Goal: Transaction & Acquisition: Book appointment/travel/reservation

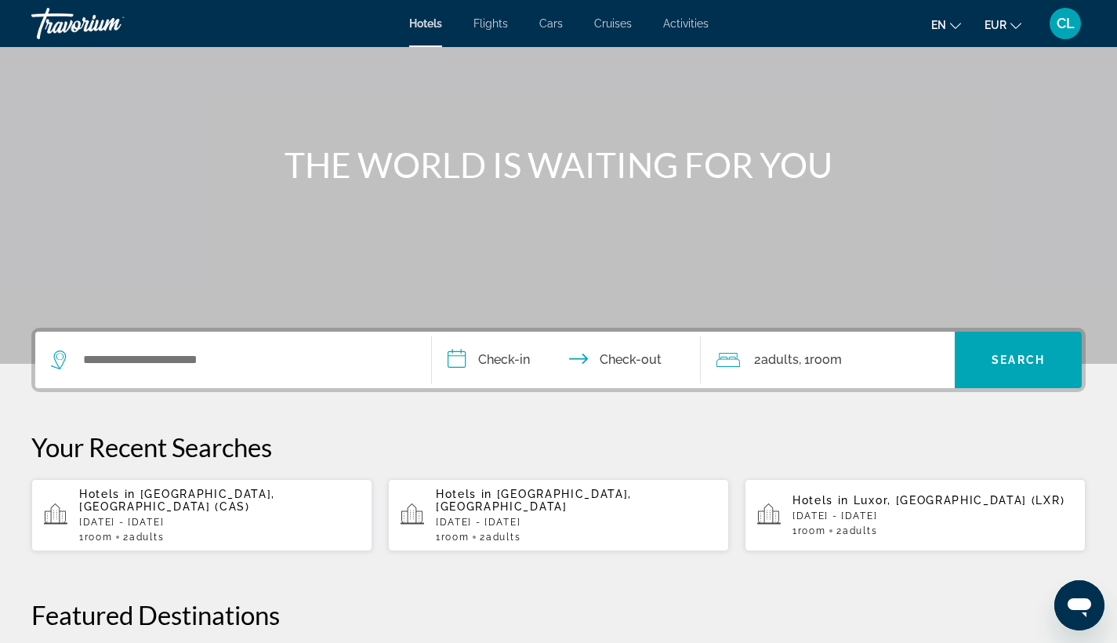
scroll to position [110, 0]
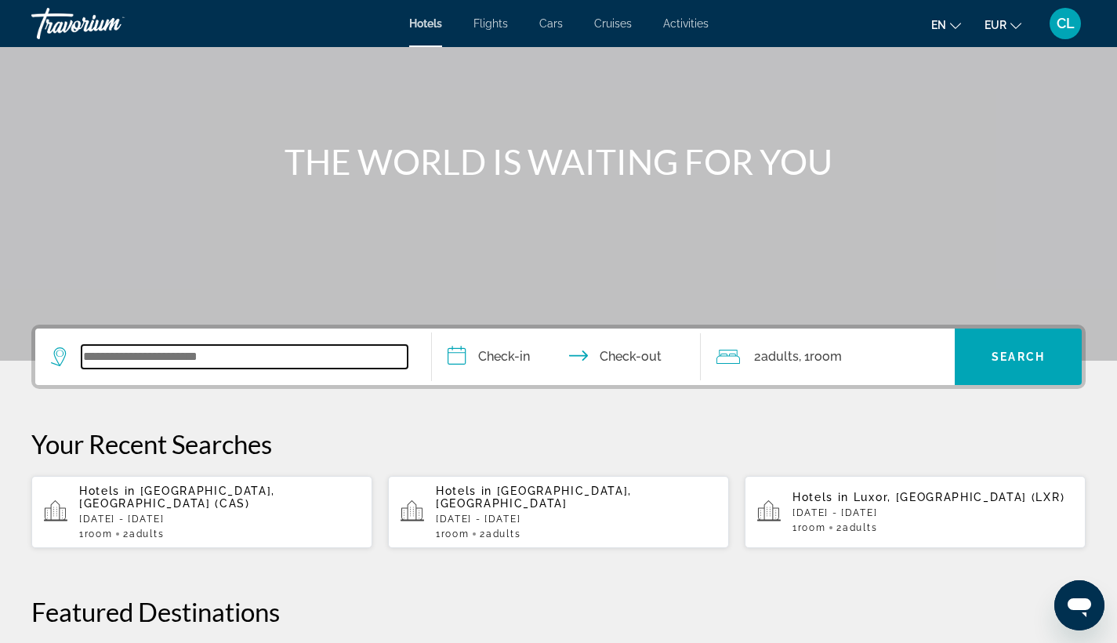
click at [235, 347] on input "Search widget" at bounding box center [245, 357] width 326 height 24
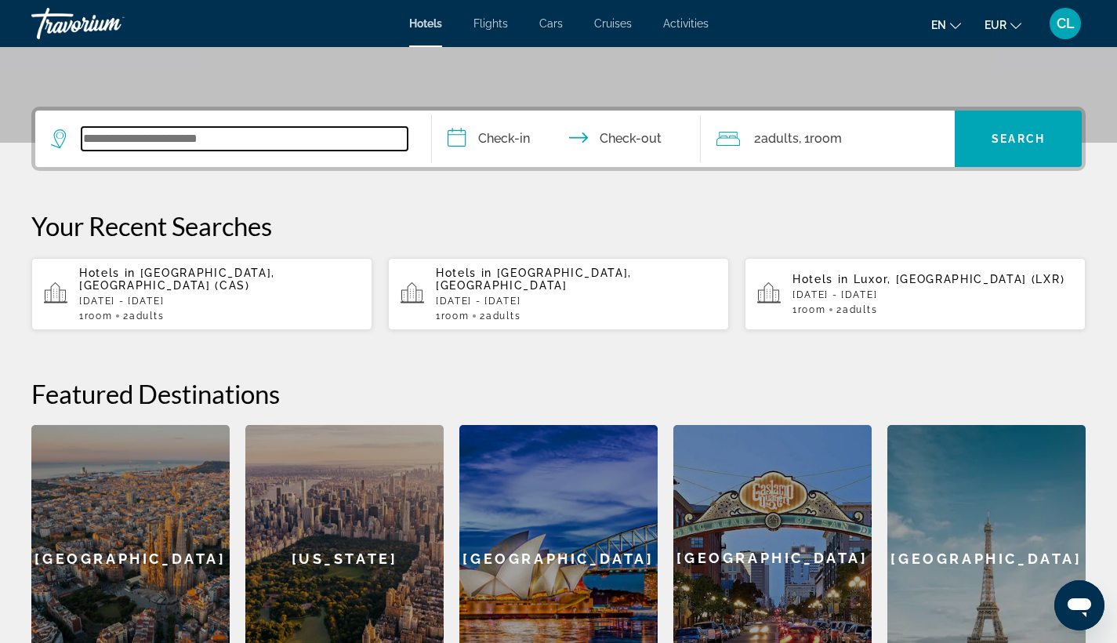
scroll to position [383, 0]
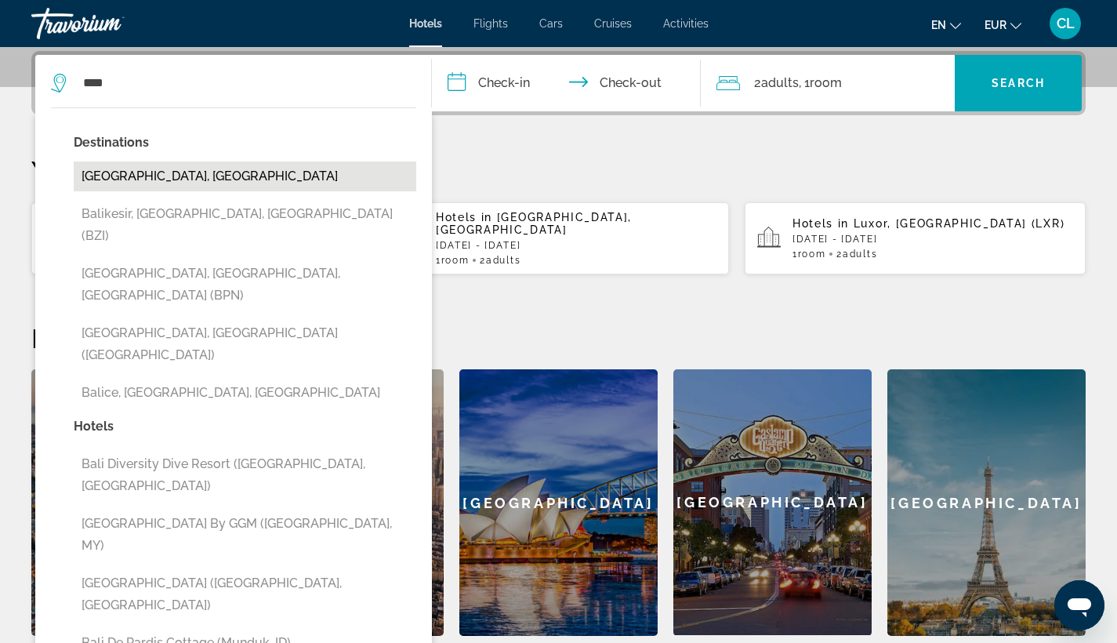
click at [165, 184] on button "Bali Island, Indonesia" at bounding box center [245, 176] width 343 height 30
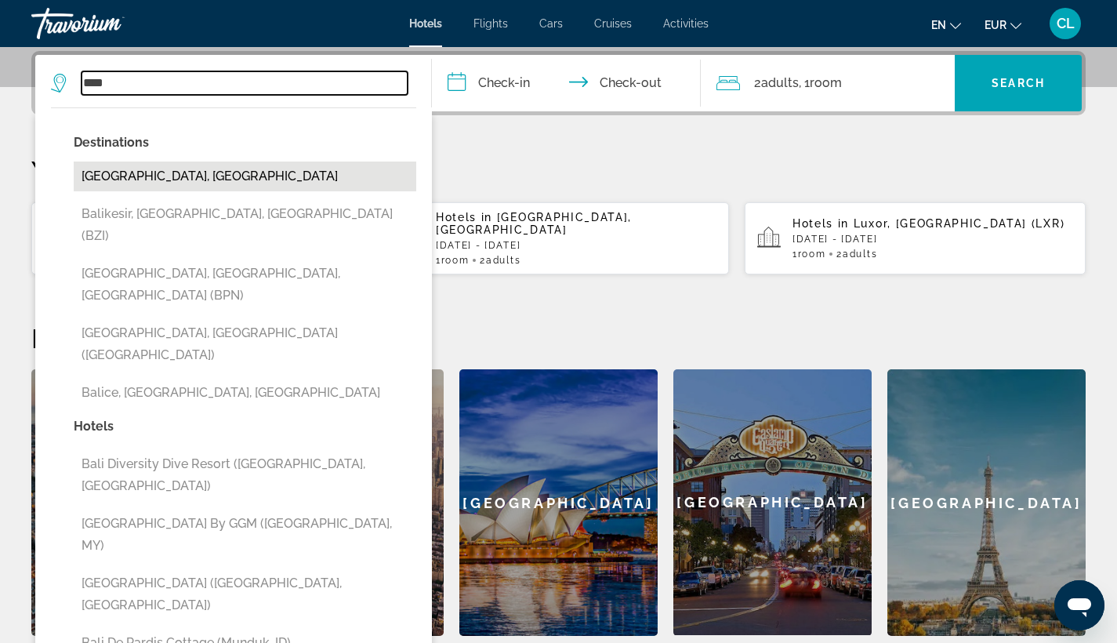
type input "**********"
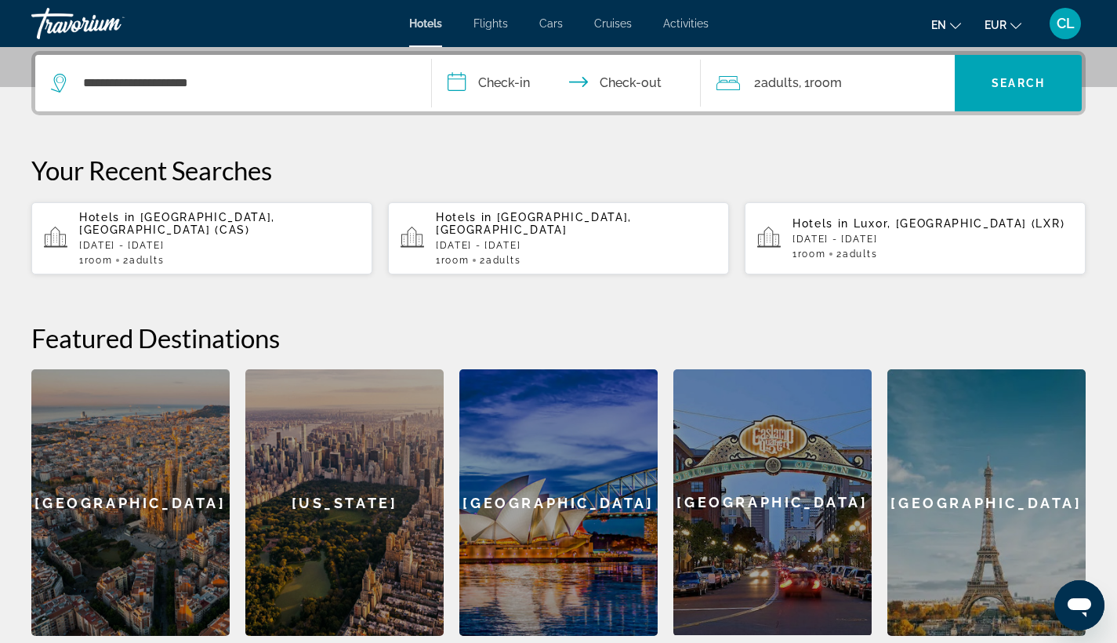
click at [492, 83] on input "**********" at bounding box center [570, 85] width 276 height 61
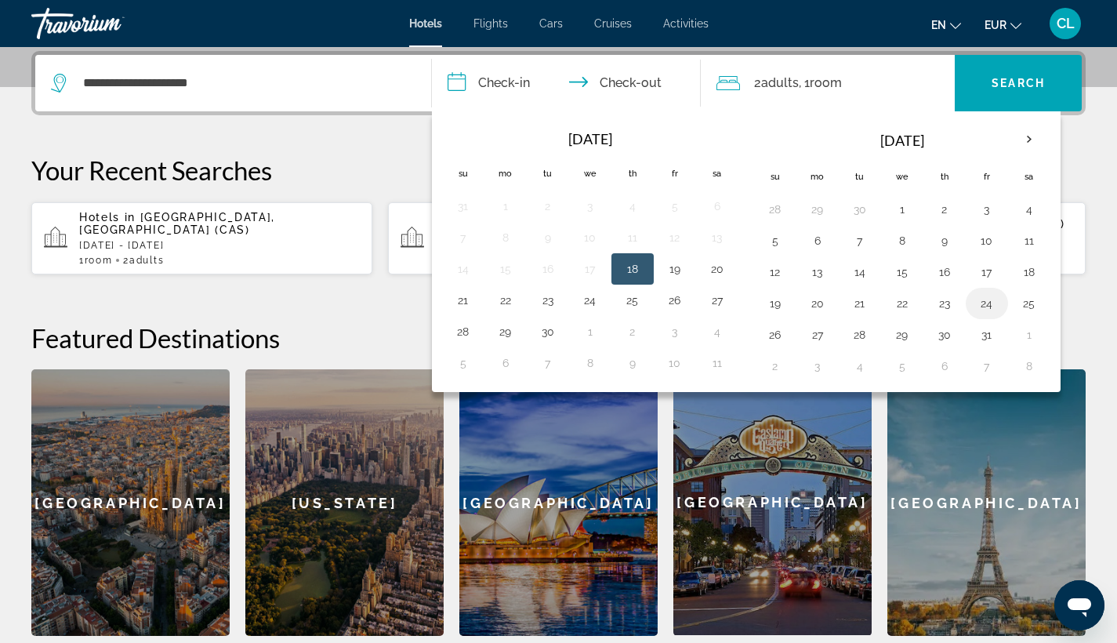
click at [992, 308] on button "24" at bounding box center [986, 303] width 25 height 22
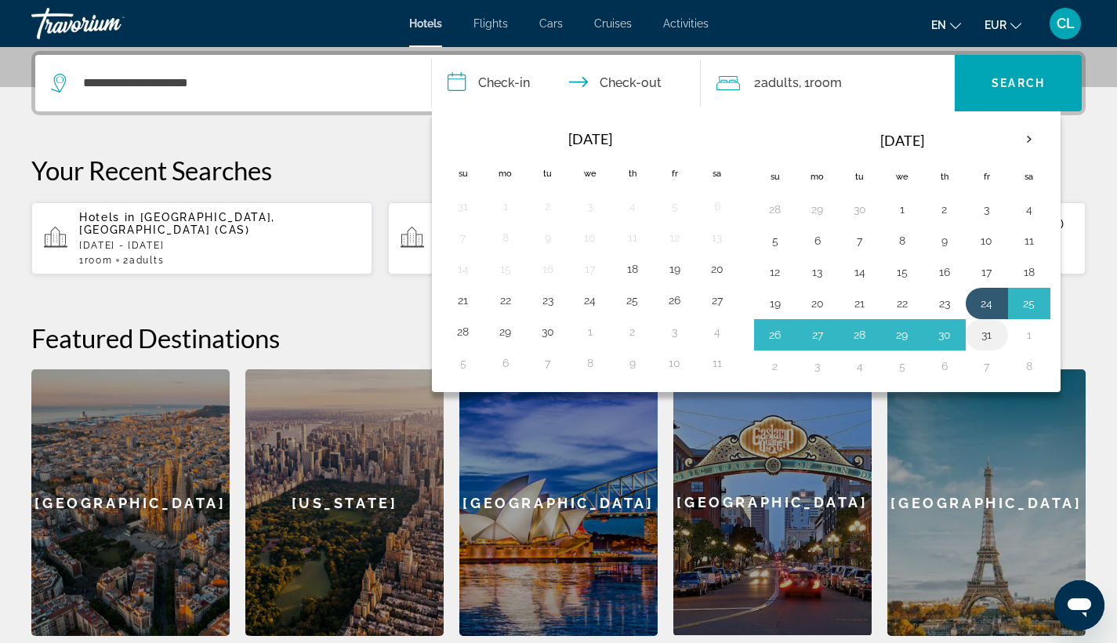
click at [992, 332] on button "31" at bounding box center [986, 335] width 25 height 22
type input "**********"
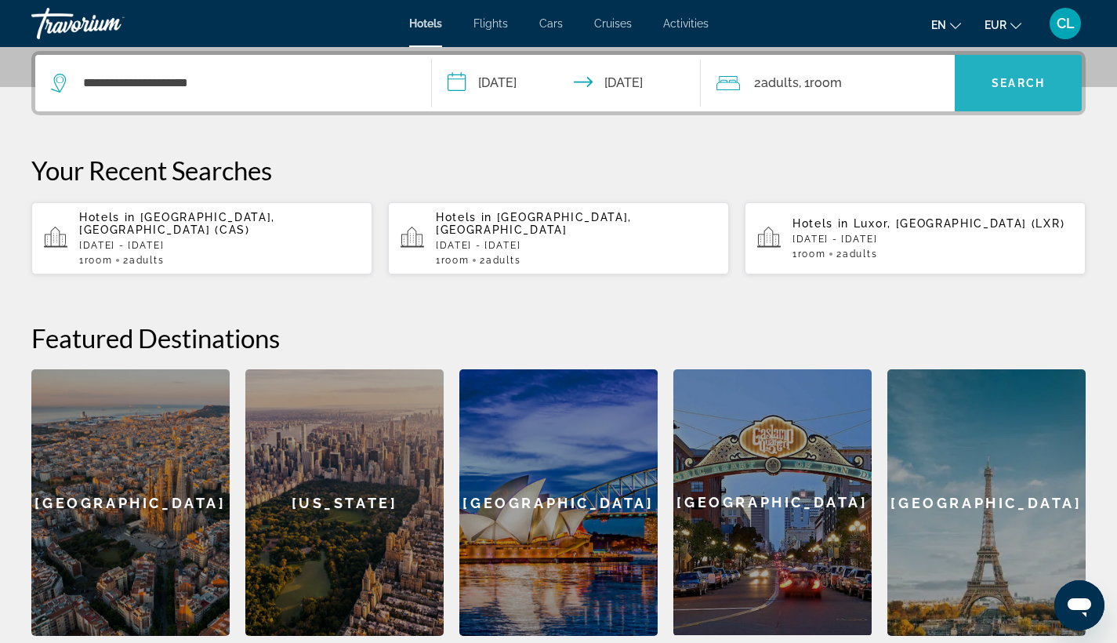
click at [1042, 78] on span "Search" at bounding box center [1018, 83] width 53 height 13
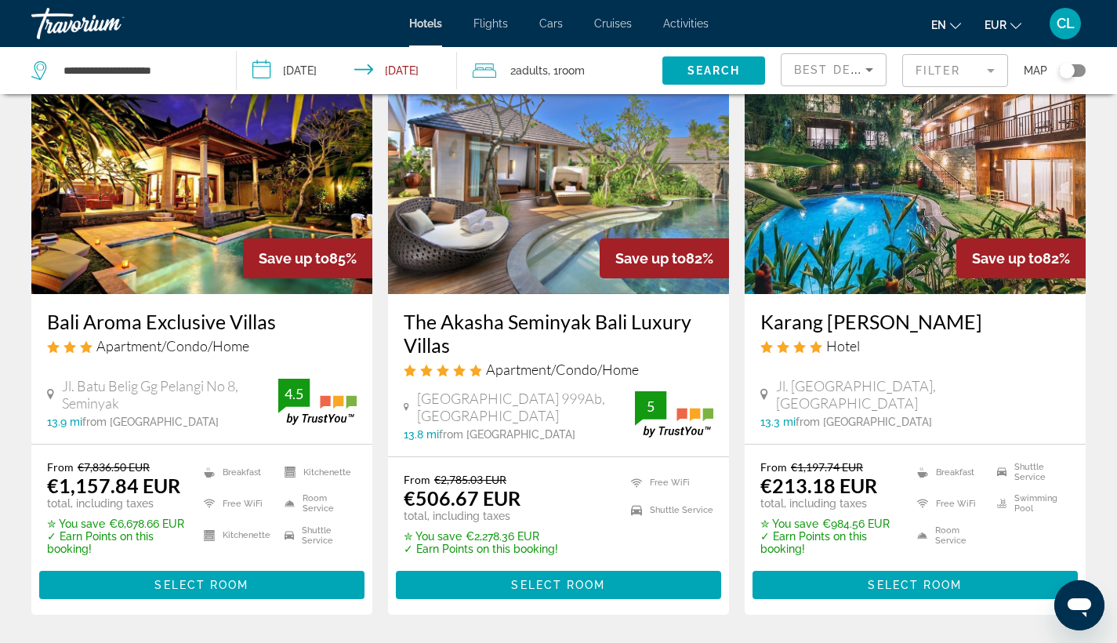
scroll to position [122, 0]
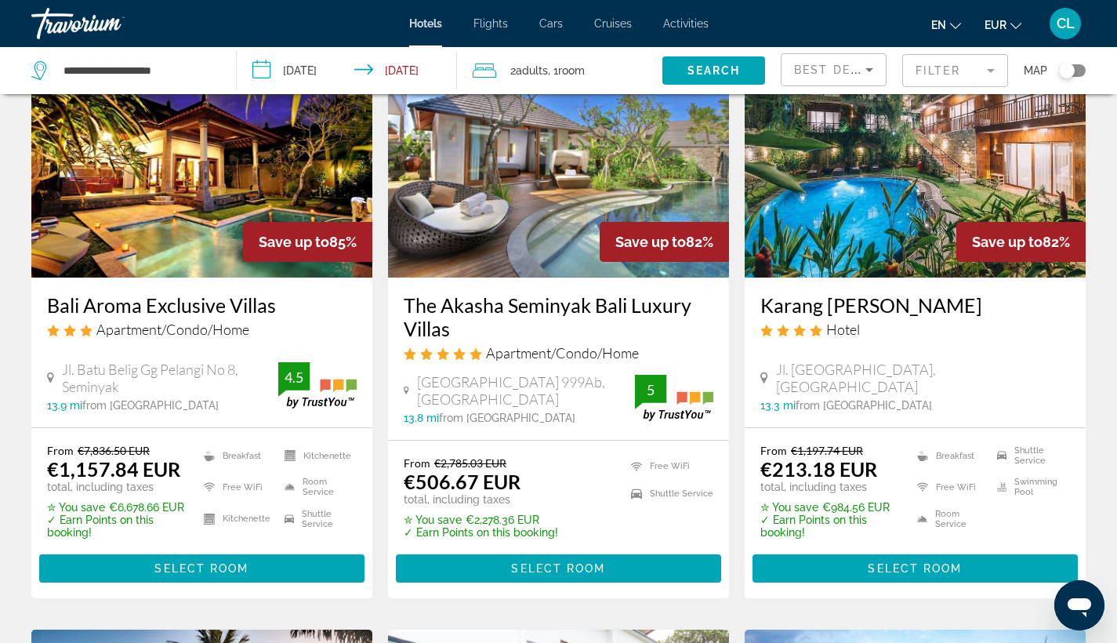
click at [551, 223] on img "Main content" at bounding box center [558, 152] width 341 height 251
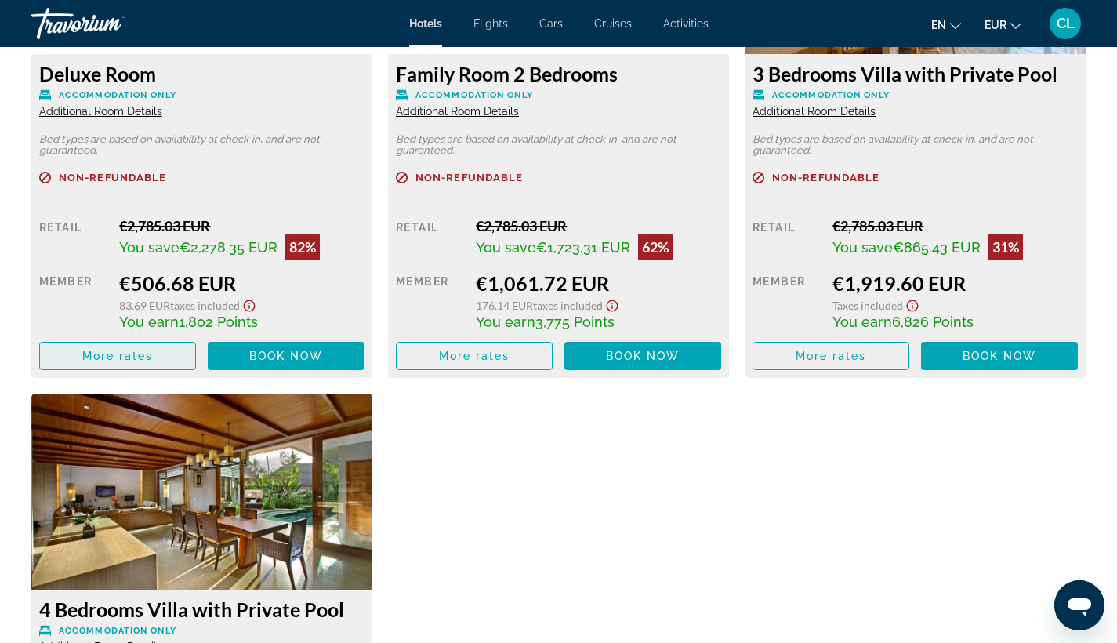
scroll to position [2231, 0]
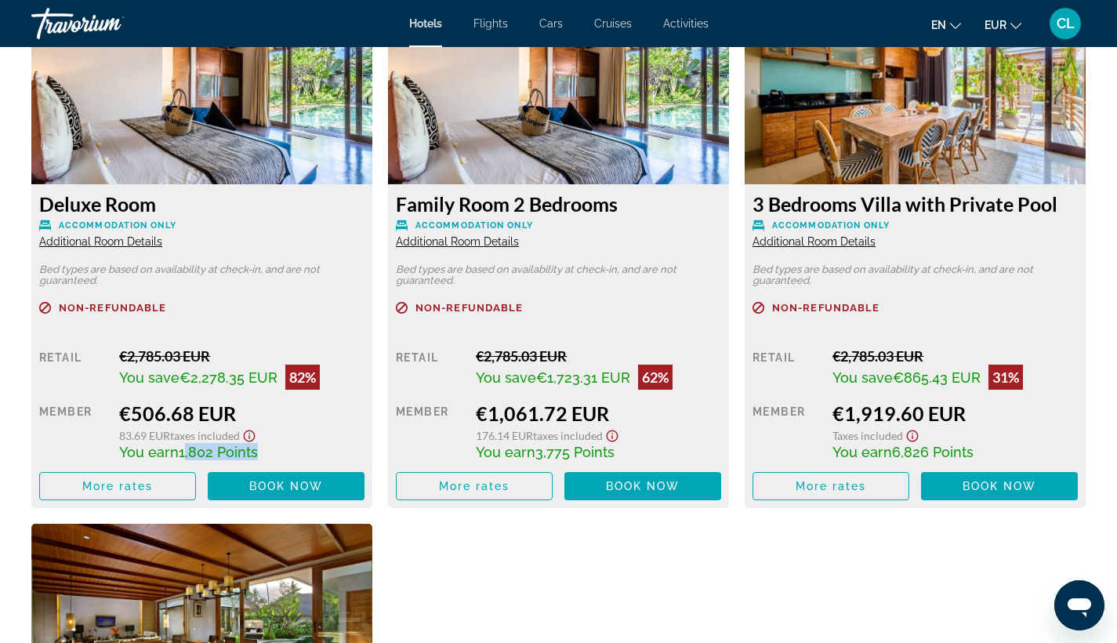
drag, startPoint x: 183, startPoint y: 456, endPoint x: 256, endPoint y: 456, distance: 72.9
click at [256, 456] on span "1,802 Points" at bounding box center [218, 452] width 79 height 16
click at [1063, 22] on span "CL" at bounding box center [1066, 24] width 18 height 16
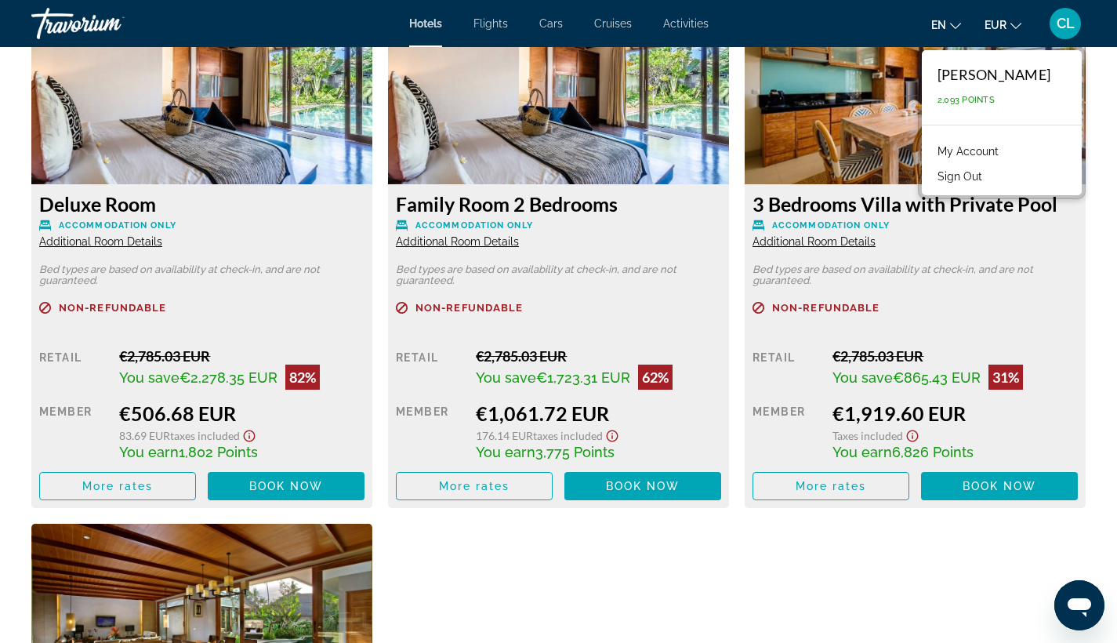
click at [463, 582] on div "Deluxe Room Accommodation Only Additional Room Details Bed types are based on a…" at bounding box center [559, 523] width 1070 height 1071
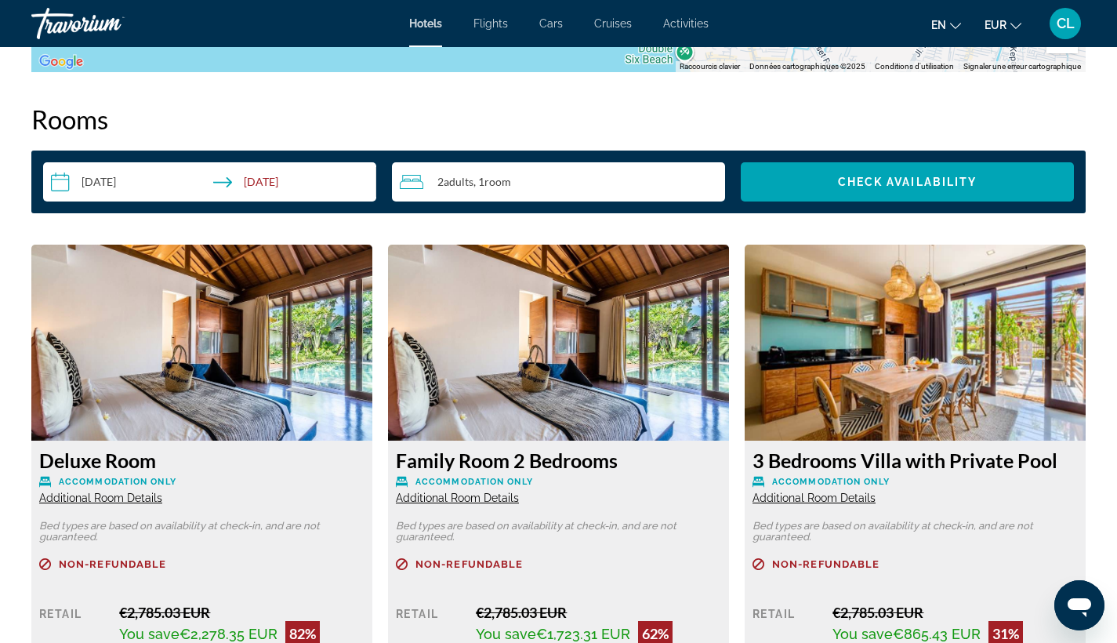
scroll to position [1945, 0]
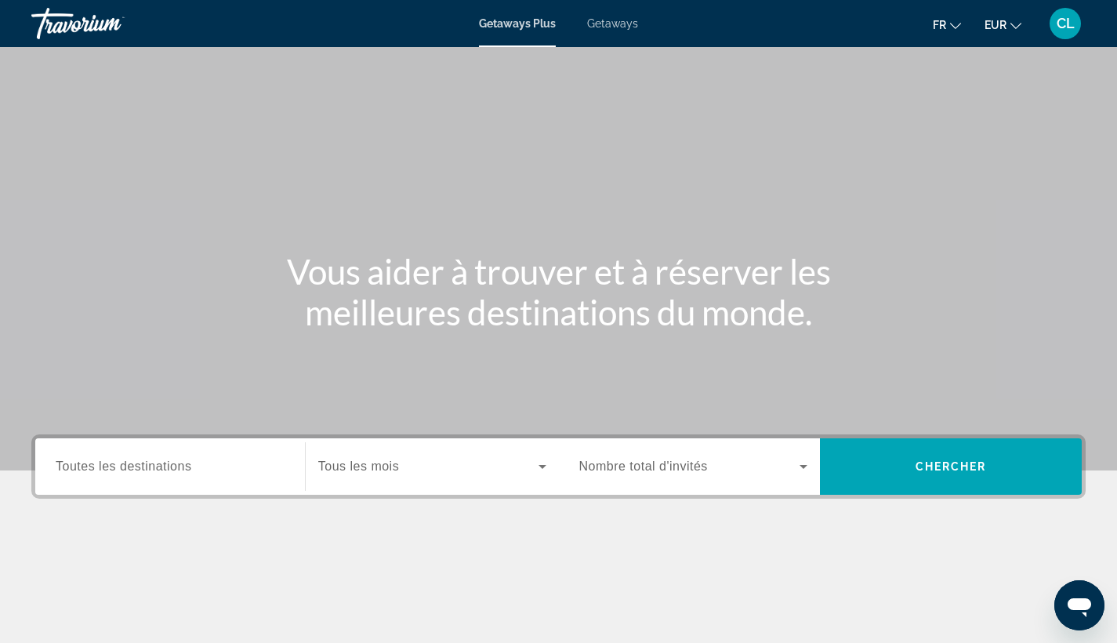
click at [619, 29] on span "Getaways" at bounding box center [612, 23] width 51 height 13
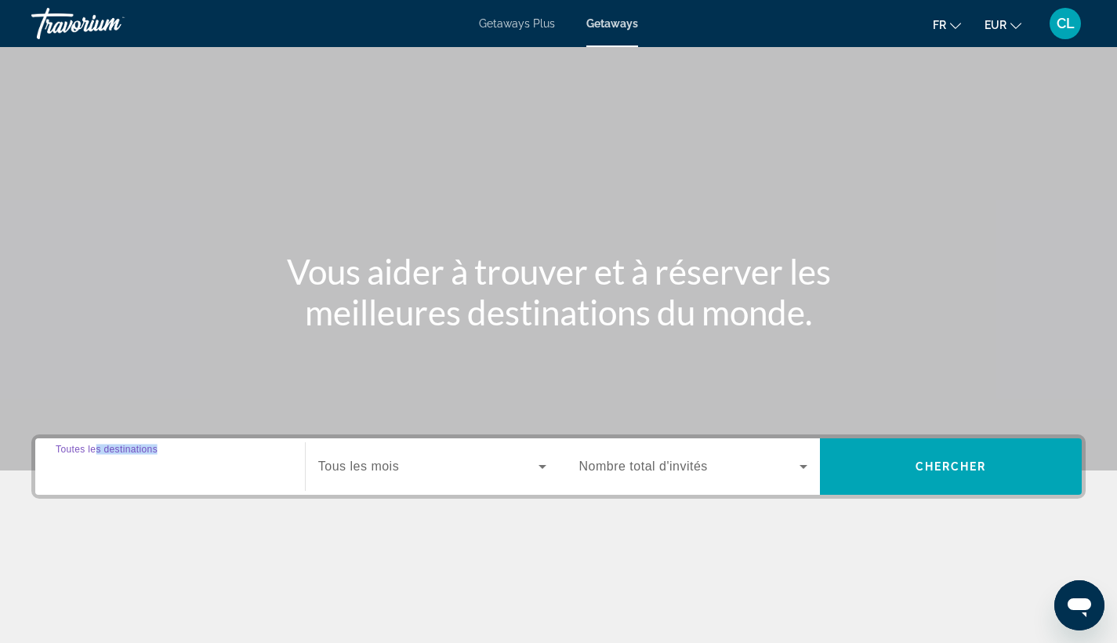
click at [109, 470] on input "Destination Toutes les destinations" at bounding box center [170, 467] width 229 height 19
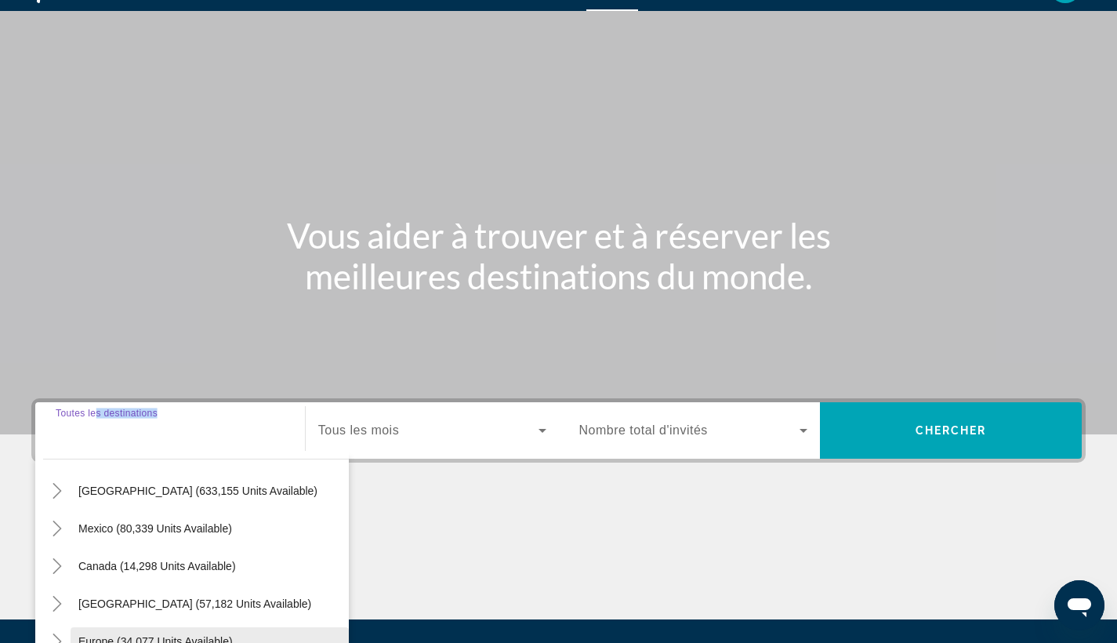
scroll to position [95, 0]
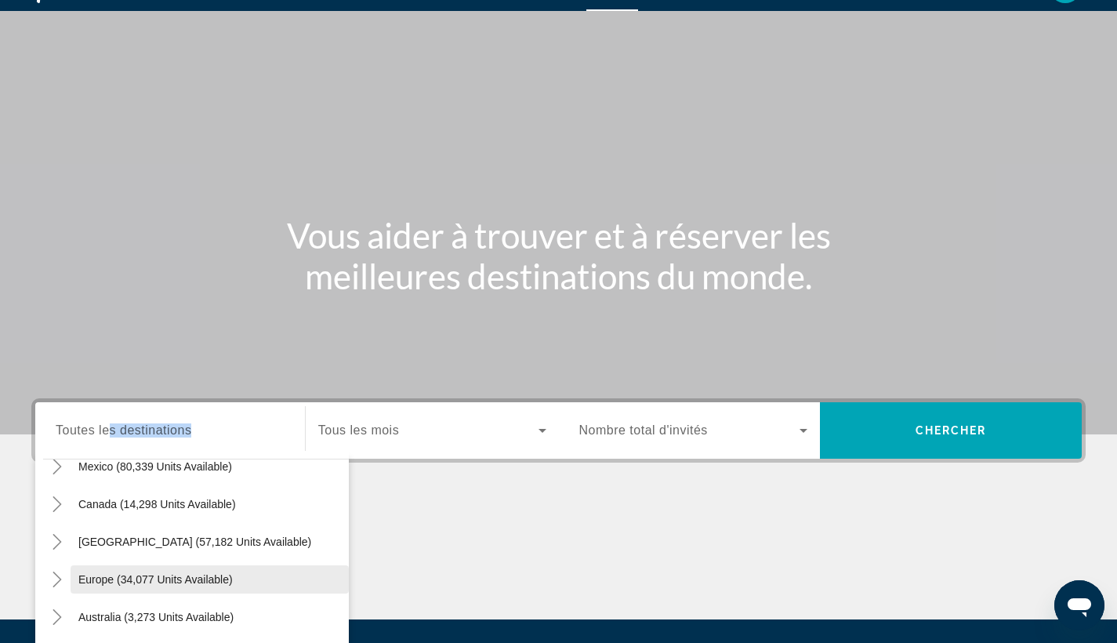
drag, startPoint x: 82, startPoint y: 599, endPoint x: 102, endPoint y: 577, distance: 30.0
click at [86, 576] on mat-tree "All destinations United States (633,155 units available) Mexico (80,339 units a…" at bounding box center [196, 616] width 306 height 489
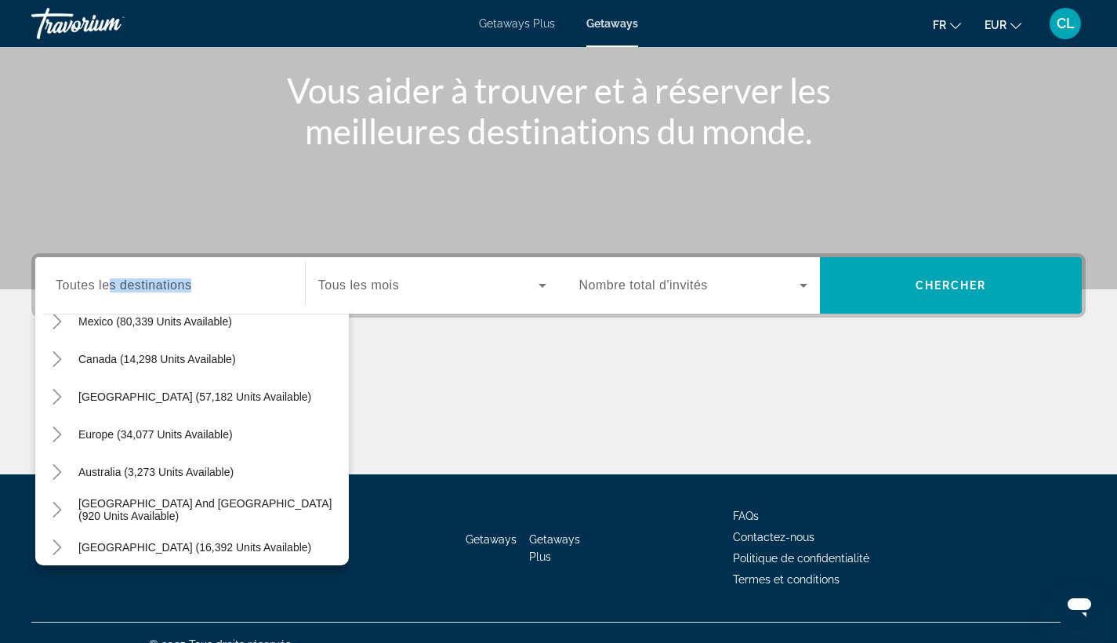
scroll to position [205, 0]
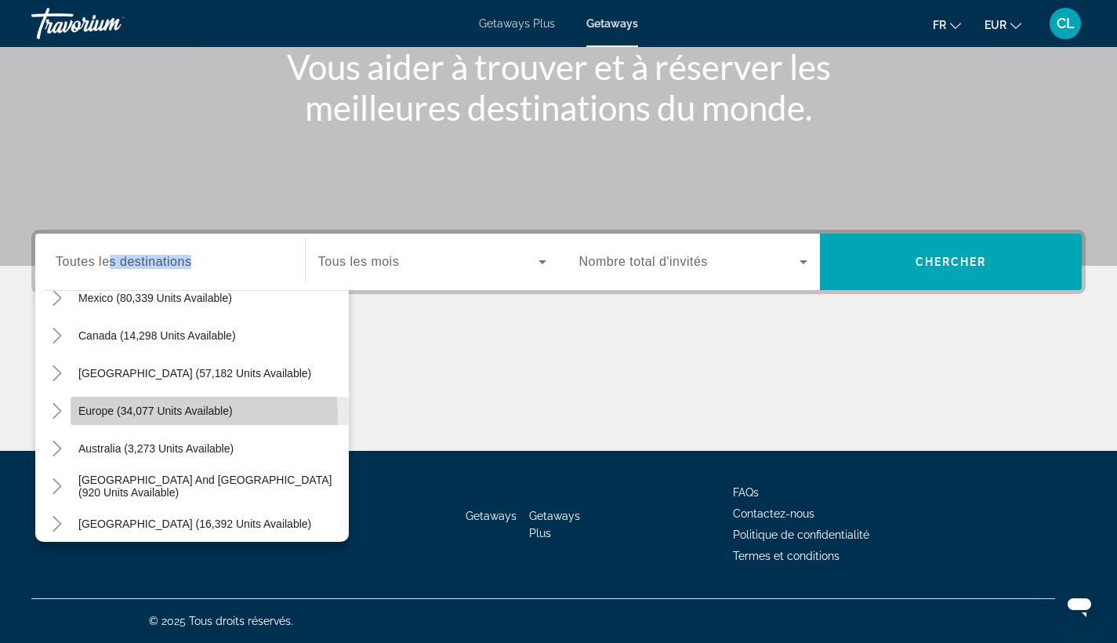
click at [99, 413] on button "Europe (34,077 units available)" at bounding box center [210, 411] width 278 height 28
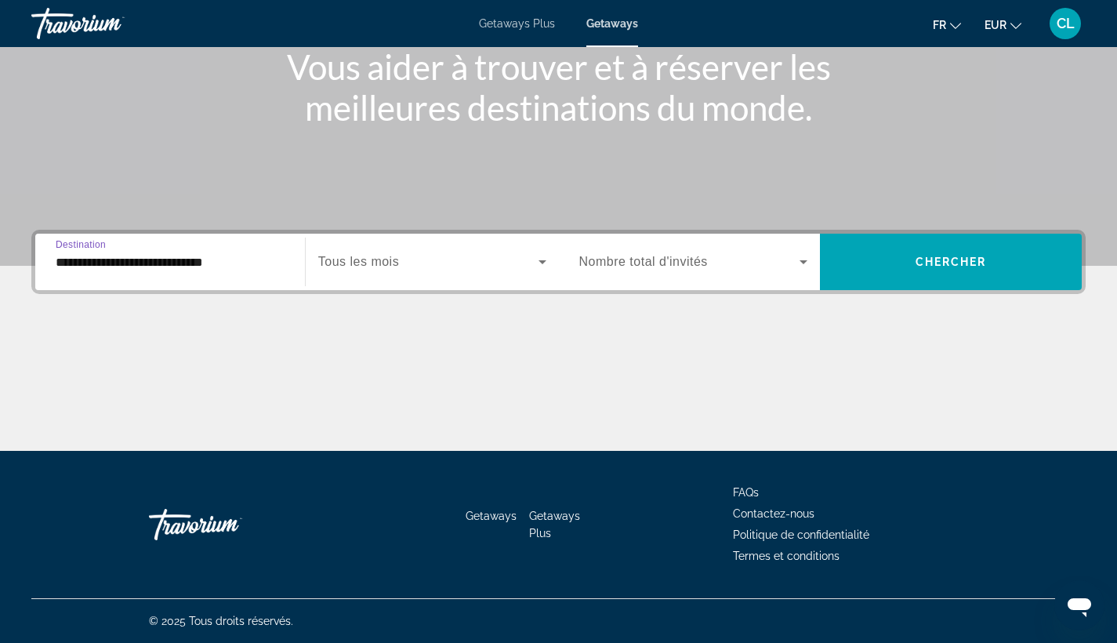
click at [67, 259] on input "**********" at bounding box center [170, 262] width 229 height 19
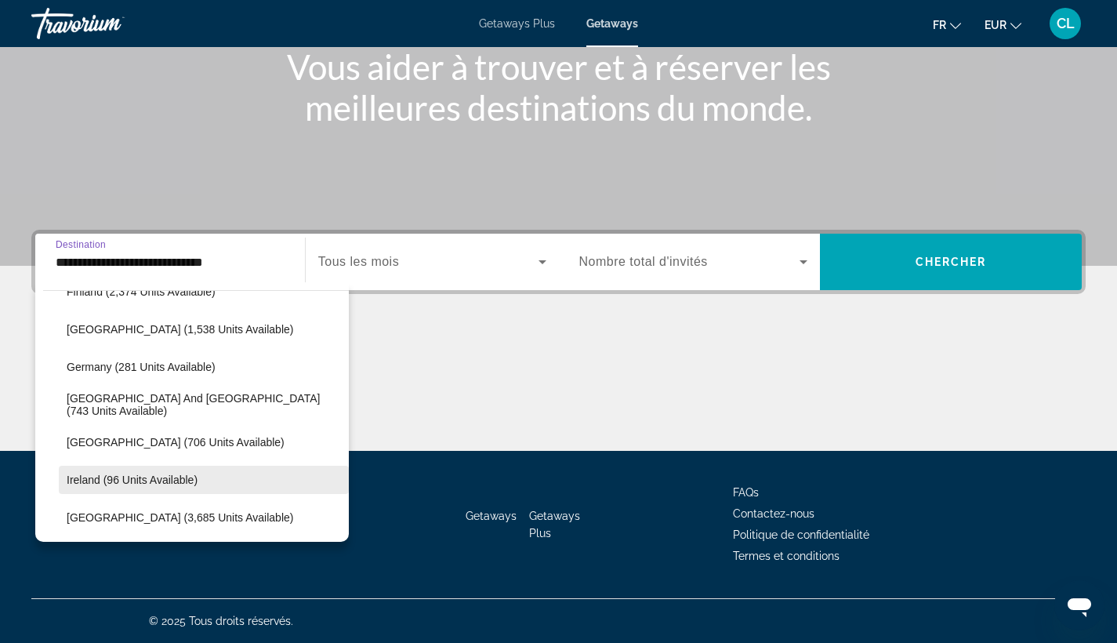
scroll to position [443, 0]
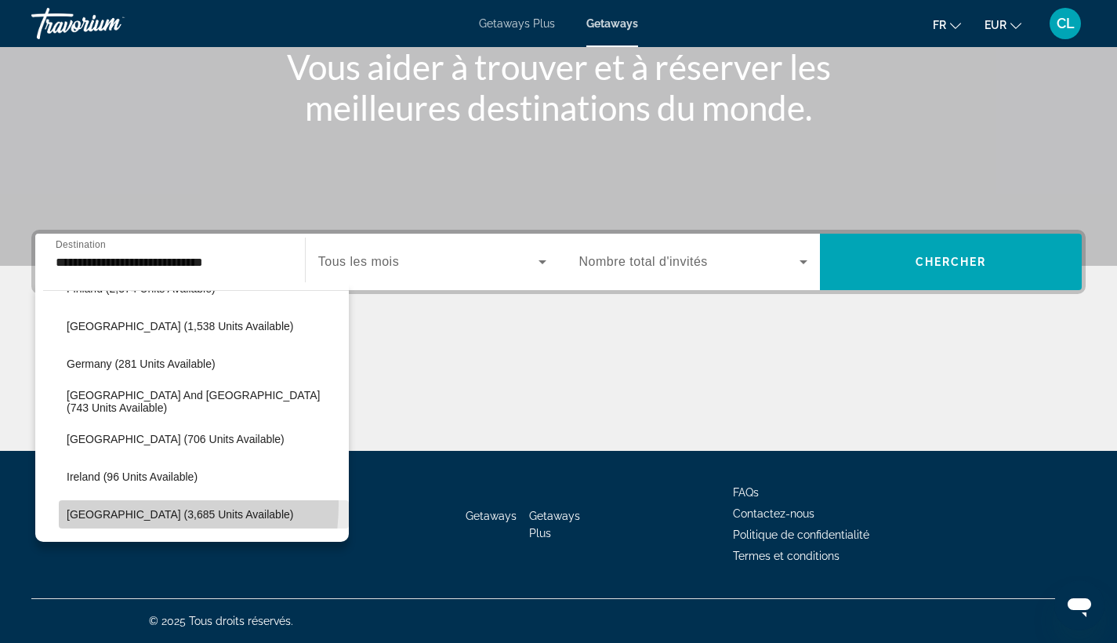
click at [98, 503] on span "Search widget" at bounding box center [204, 514] width 290 height 38
type input "**********"
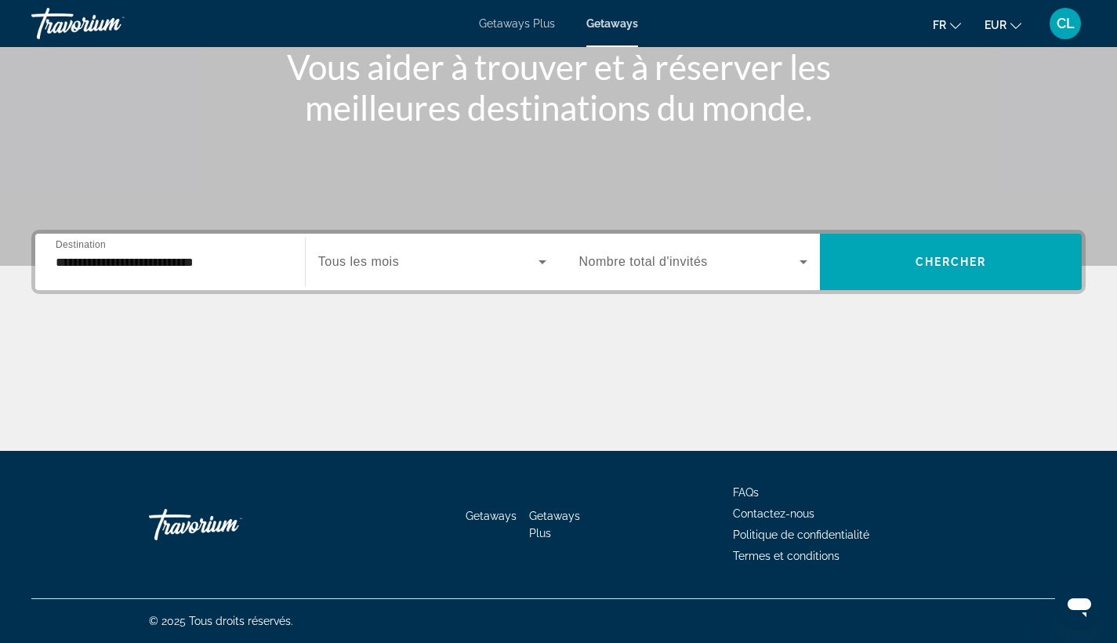
click at [371, 258] on span "Tous les mois" at bounding box center [358, 261] width 81 height 13
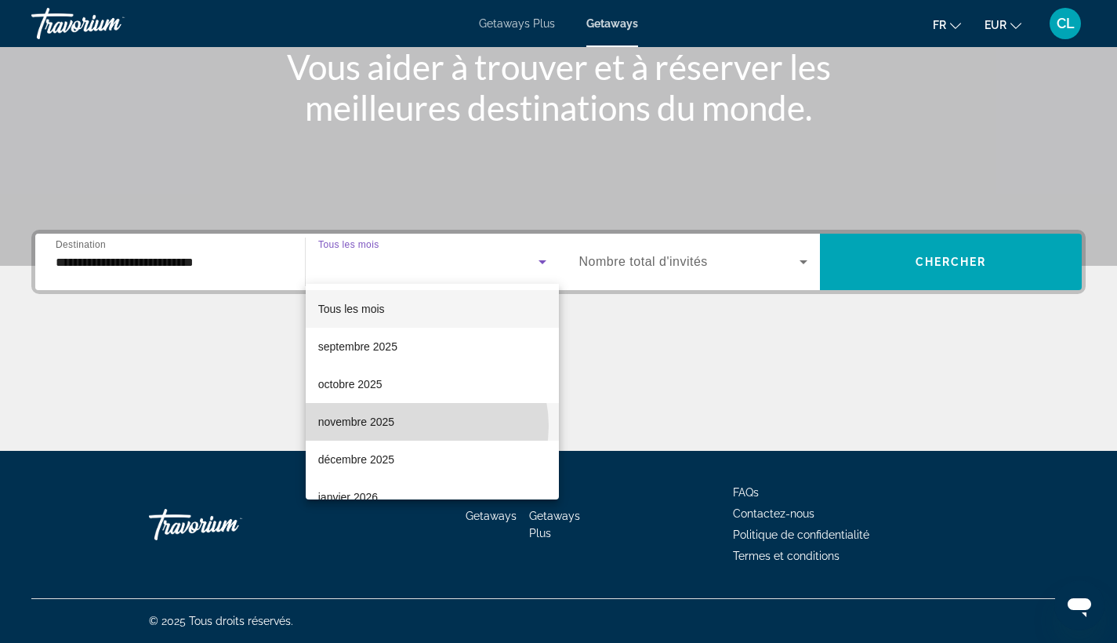
click at [423, 424] on mat-option "novembre 2025" at bounding box center [432, 422] width 253 height 38
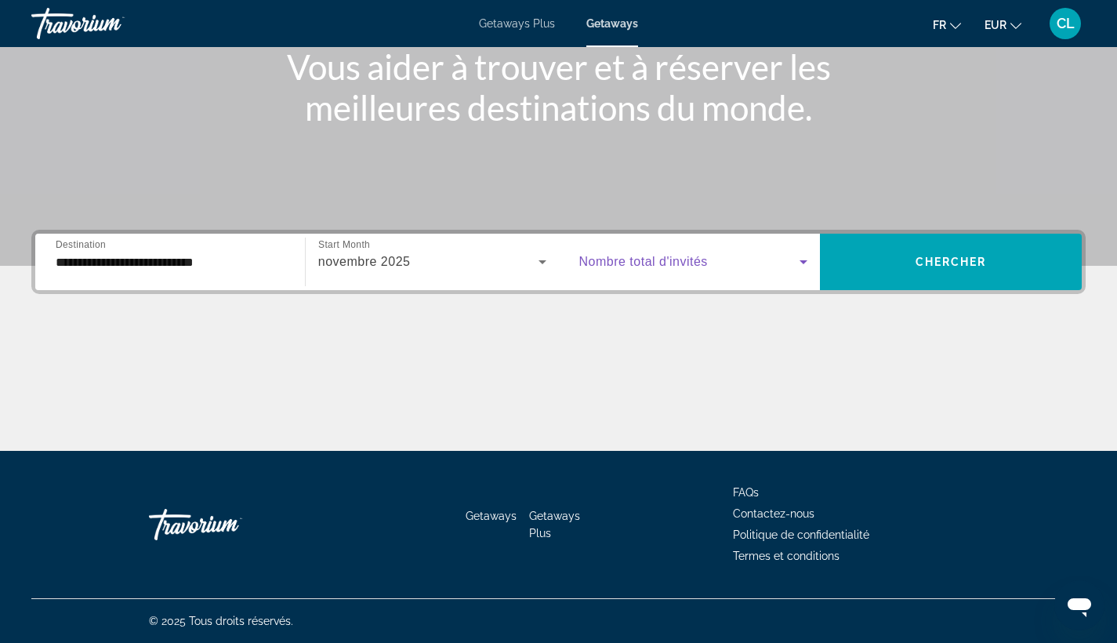
click at [709, 268] on span "Search widget" at bounding box center [689, 261] width 221 height 19
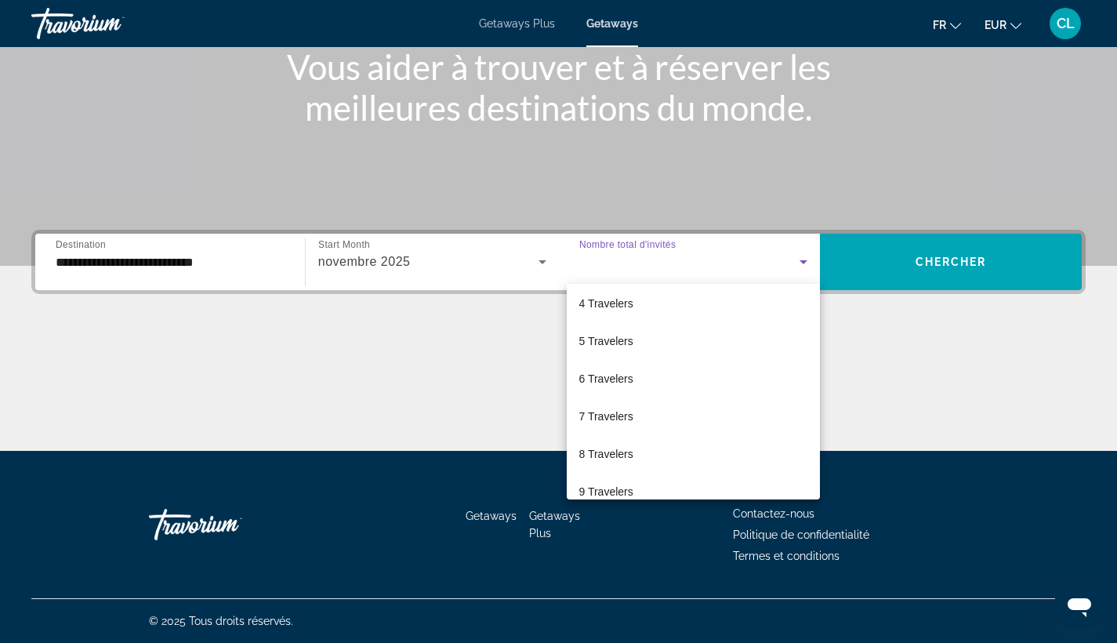
scroll to position [76, 0]
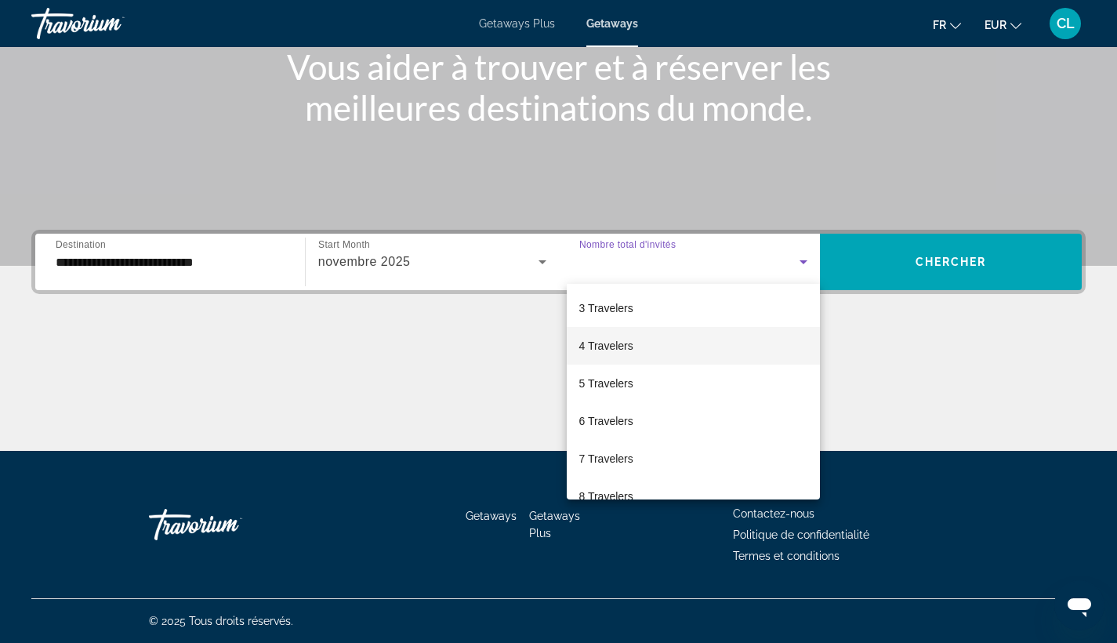
click at [615, 347] on span "4 Travelers" at bounding box center [606, 345] width 54 height 19
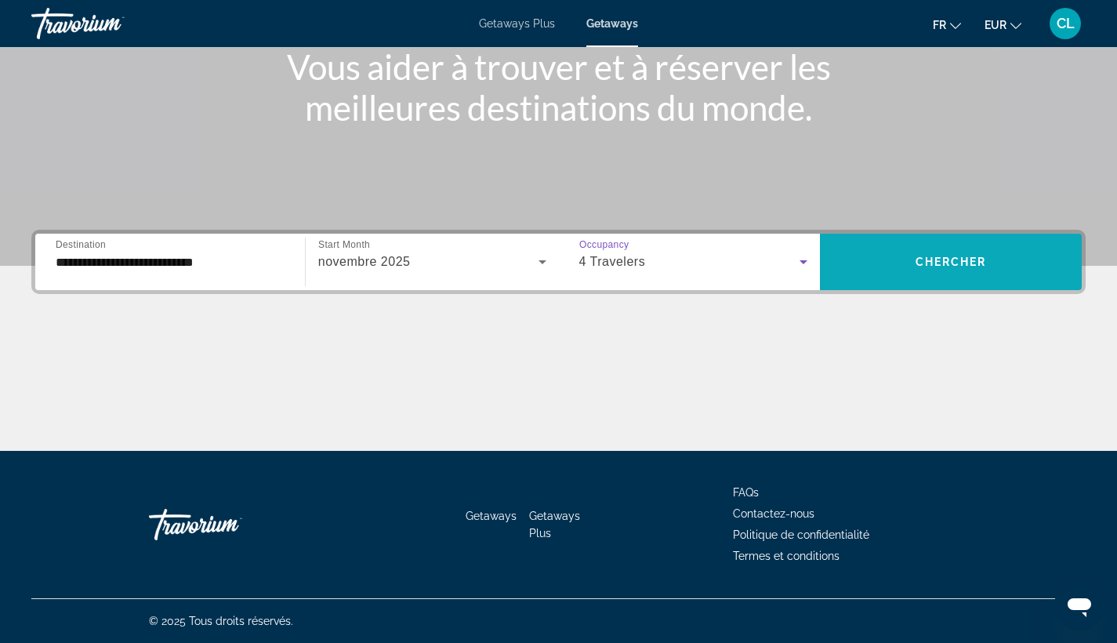
click at [943, 263] on span "Chercher" at bounding box center [951, 262] width 71 height 13
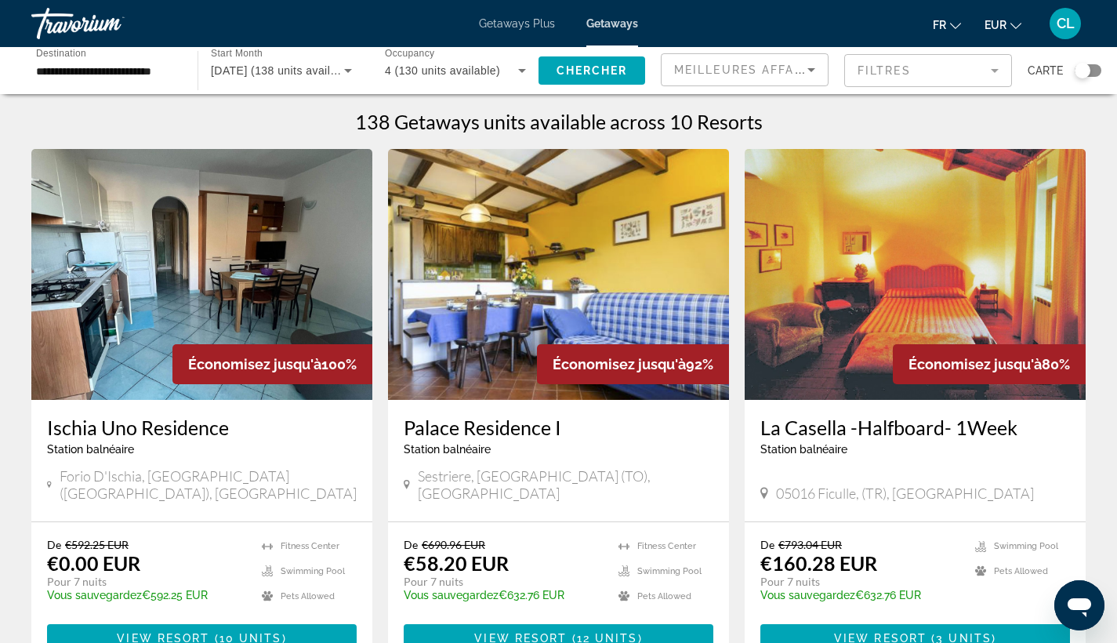
scroll to position [121, 0]
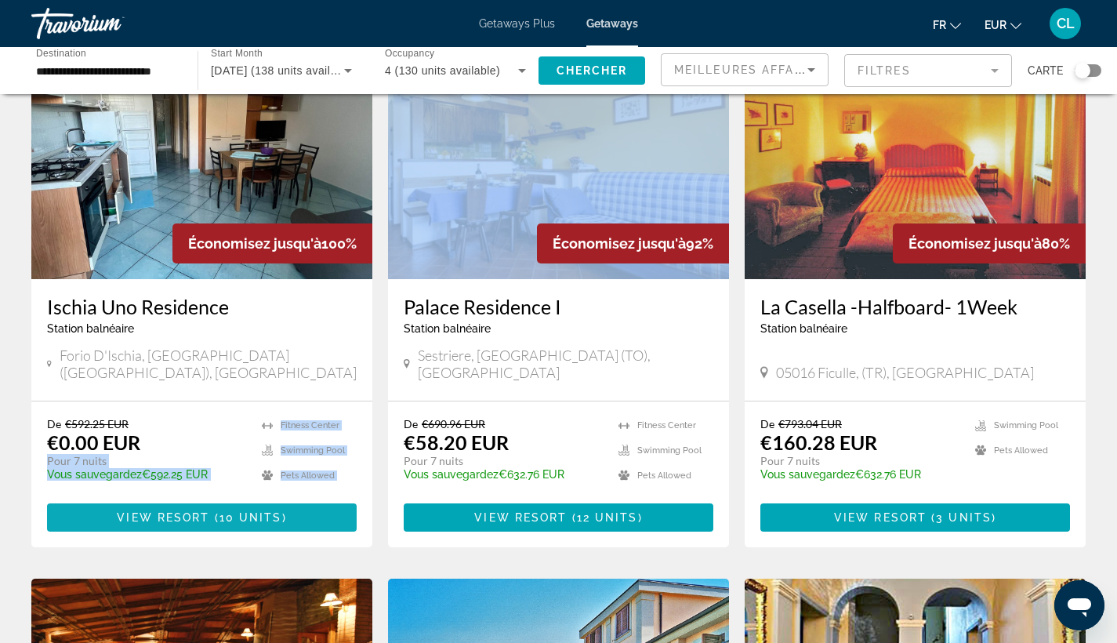
drag, startPoint x: 166, startPoint y: 431, endPoint x: 245, endPoint y: 503, distance: 106.5
click at [242, 503] on div "De €592.25 EUR €0.00 EUR Pour 7 nuits Vous sauvegardez €592.25 EUR temp 4.8 Fit…" at bounding box center [201, 474] width 341 height 146
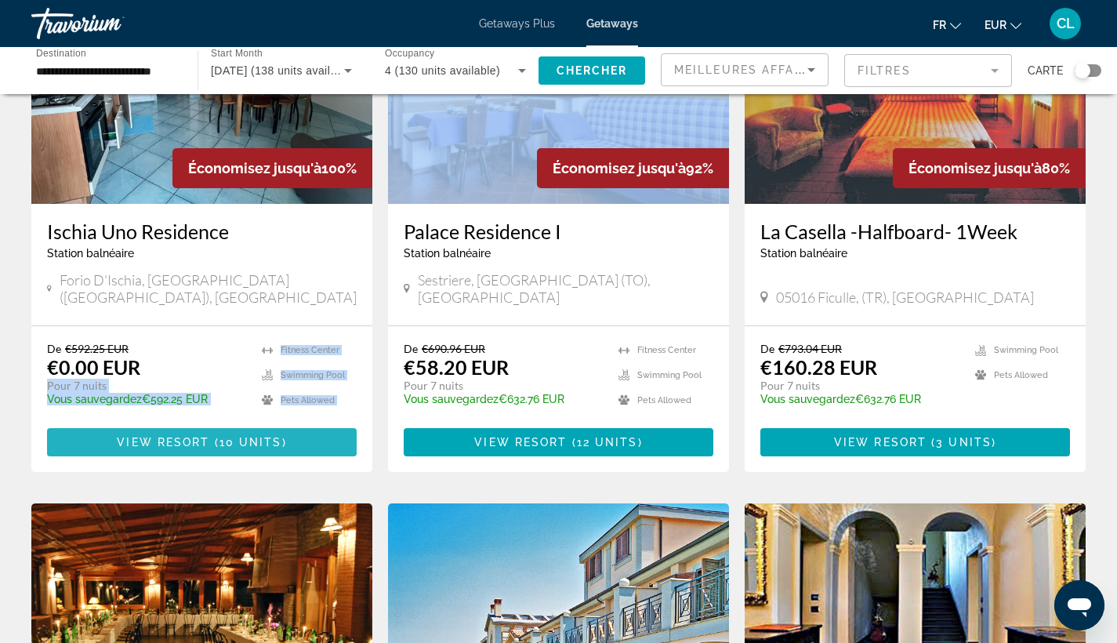
click at [193, 436] on span "View Resort" at bounding box center [163, 442] width 93 height 13
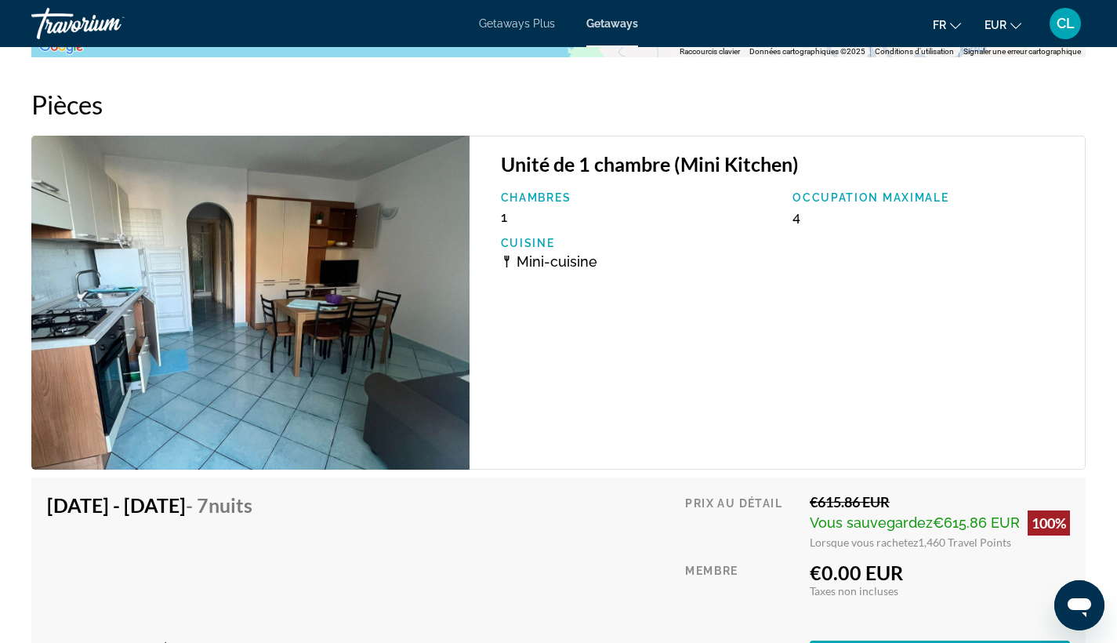
scroll to position [2949, 0]
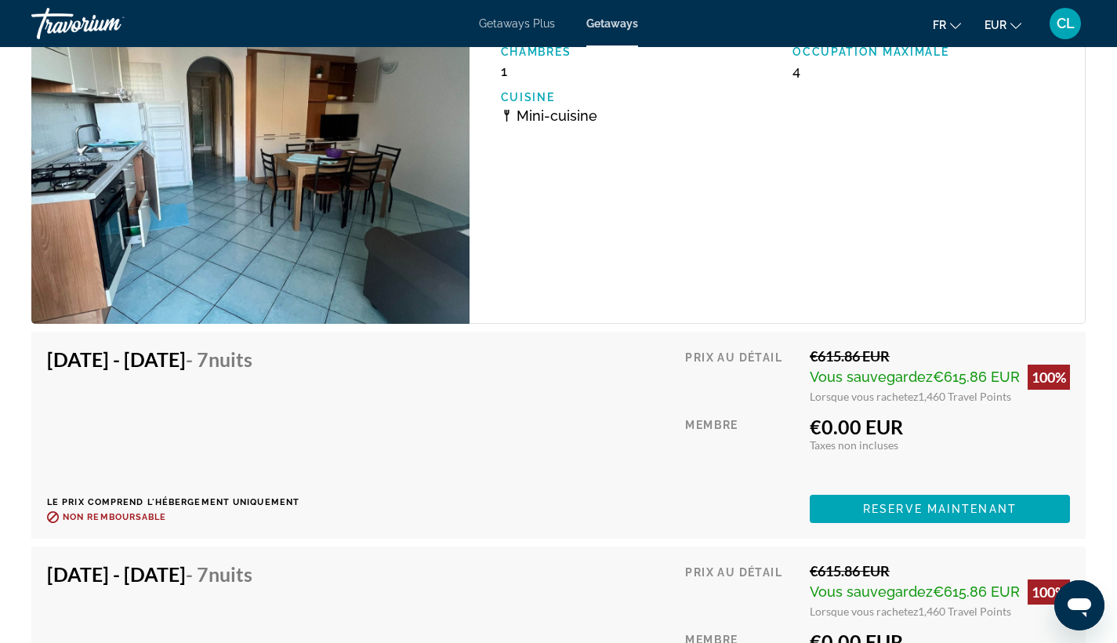
drag, startPoint x: 929, startPoint y: 382, endPoint x: 881, endPoint y: 360, distance: 52.6
click at [921, 371] on div "Prix au détail €615.86 EUR Vous sauvegardez €615.86 EUR 100% Lorsque vous rache…" at bounding box center [877, 435] width 385 height 176
drag, startPoint x: 946, startPoint y: 481, endPoint x: 482, endPoint y: 448, distance: 465.3
click at [520, 431] on div "Nov 14, 2025 - Nov 21, 2025 - 7 nuits Le prix comprend l'hébergement uniquement…" at bounding box center [558, 435] width 1023 height 176
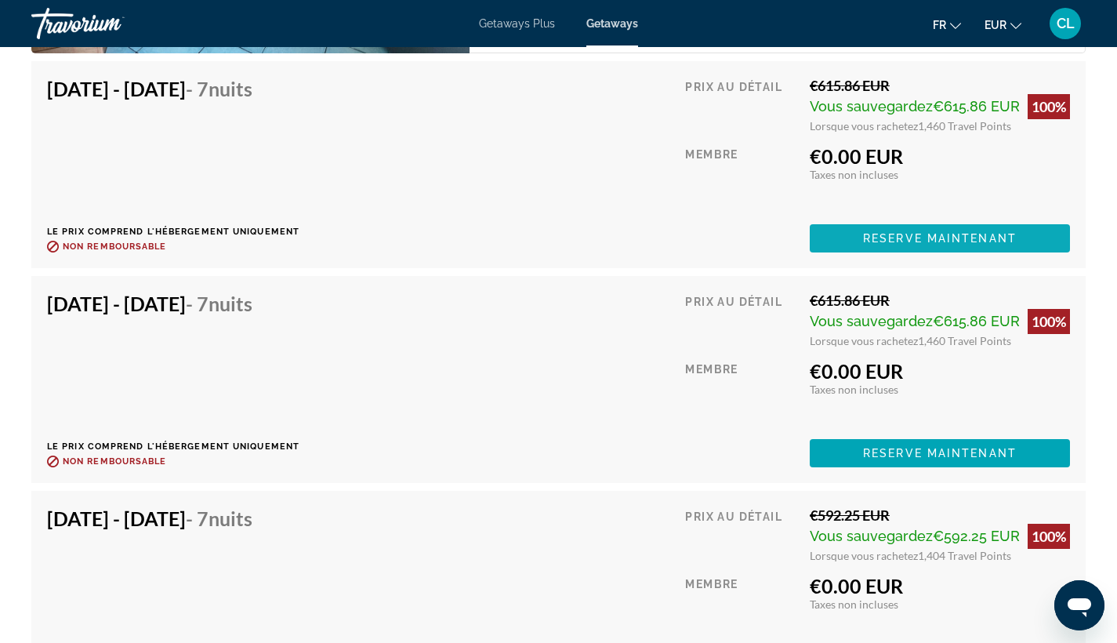
click at [980, 232] on span "Reserve maintenant" at bounding box center [940, 238] width 154 height 13
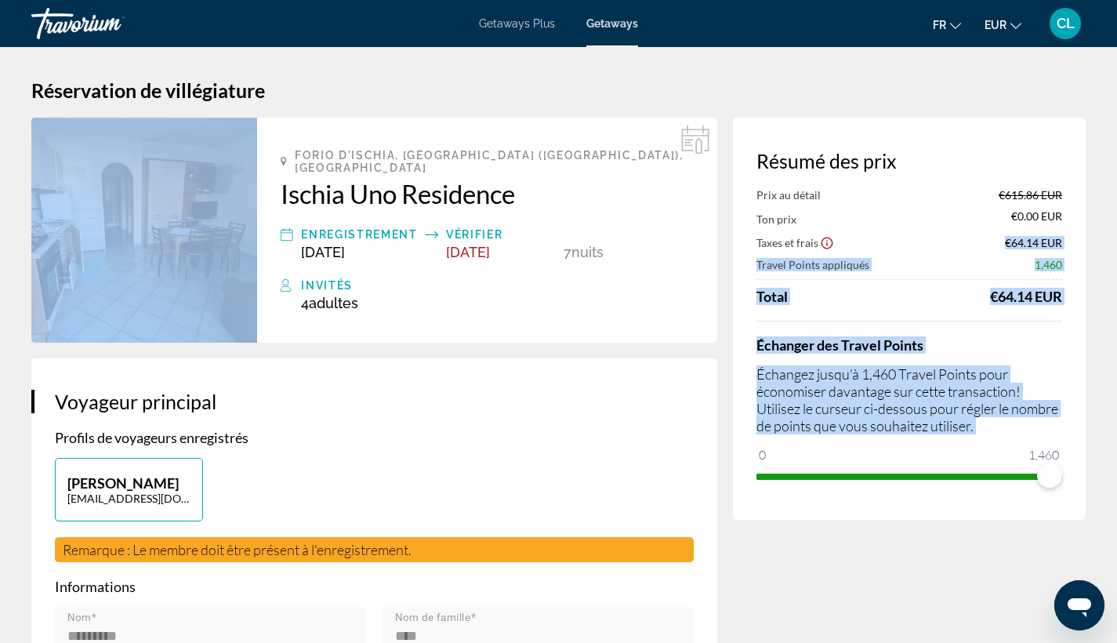
drag, startPoint x: 1058, startPoint y: 227, endPoint x: 930, endPoint y: 566, distance: 362.3
click at [1014, 500] on div "Résumé des prix Prix au détail €615.86 EUR Ton prix €0.00 EUR Taxes et frais €6…" at bounding box center [909, 319] width 353 height 402
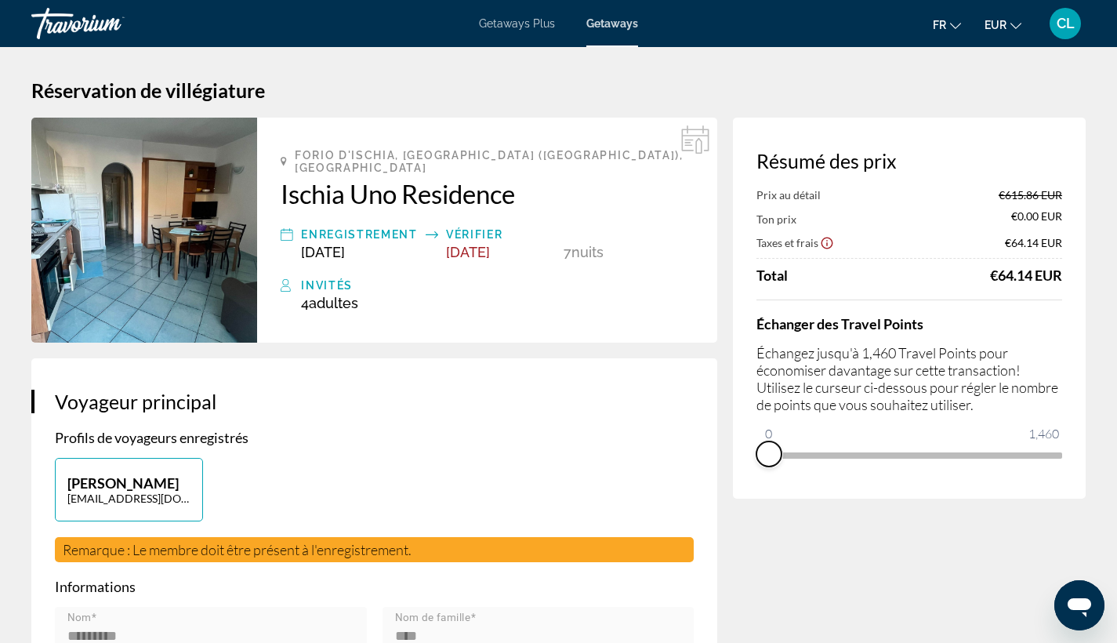
drag, startPoint x: 1043, startPoint y: 479, endPoint x: 767, endPoint y: 500, distance: 276.0
click at [765, 498] on div "Résumé des prix Prix au détail €615.86 EUR Ton prix €0.00 EUR Taxes et frais €6…" at bounding box center [909, 308] width 353 height 381
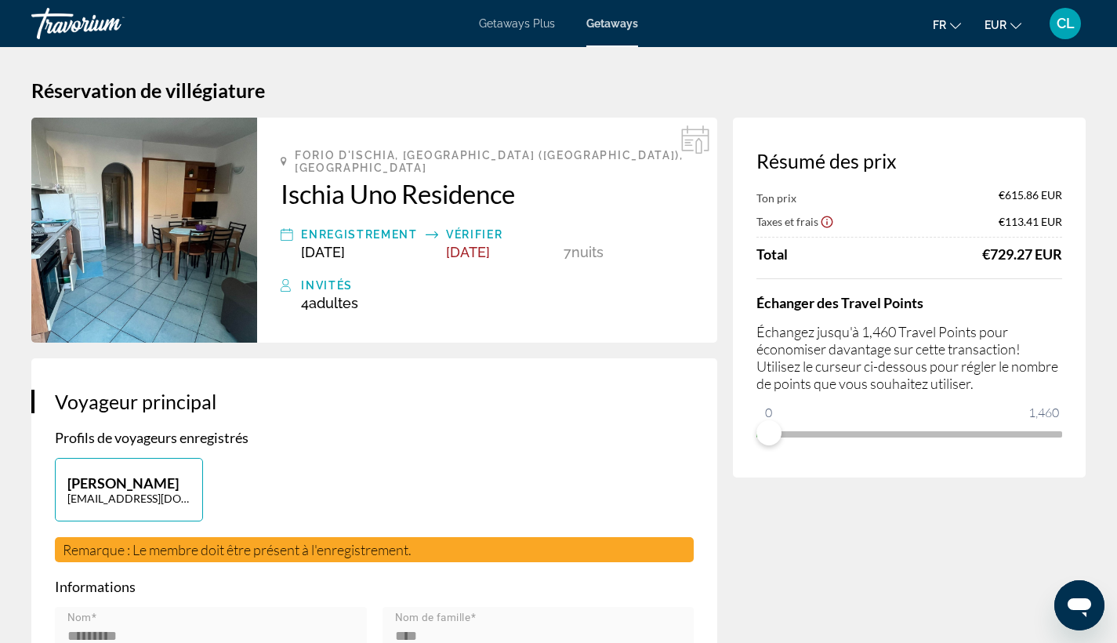
click at [258, 28] on mat-toolbar "Getaways Plus Getaways fr English Español Français Italiano Português русский E…" at bounding box center [558, 23] width 1117 height 47
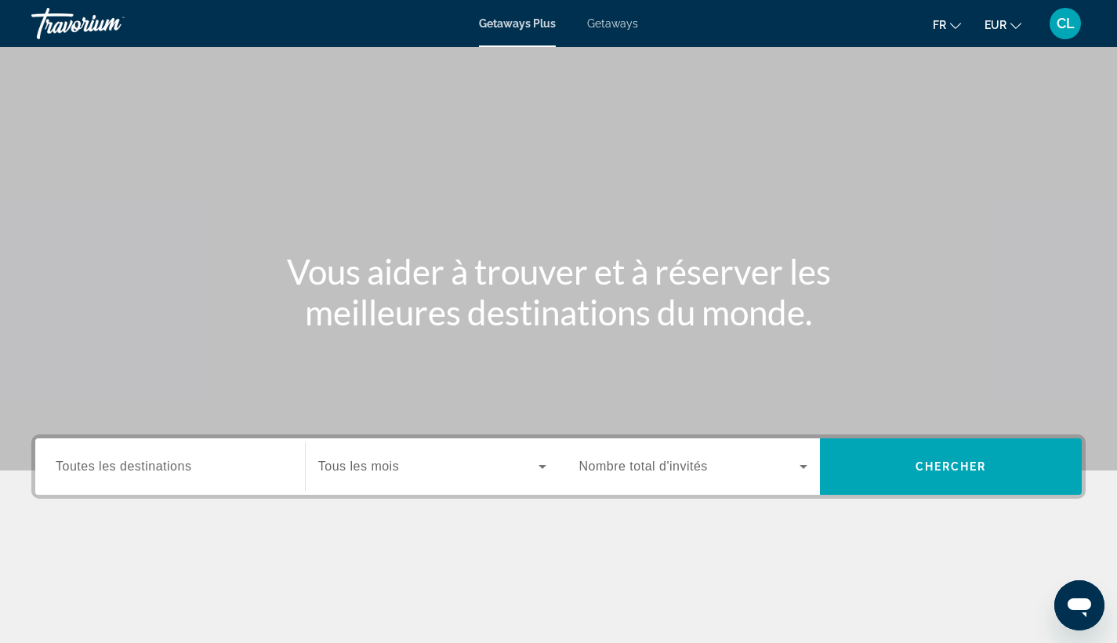
click at [604, 30] on div "Getaways Plus Getaways fr English Español Français Italiano Português русский E…" at bounding box center [558, 23] width 1117 height 41
click at [615, 31] on div "Getaways Plus Getaways fr English Español Français Italiano Português русский E…" at bounding box center [558, 23] width 1117 height 41
click at [614, 31] on div "Getaways Plus Getaways fr English Español Français Italiano Português русский E…" at bounding box center [558, 23] width 1117 height 41
drag, startPoint x: 607, startPoint y: 185, endPoint x: 604, endPoint y: 172, distance: 13.7
click at [608, 185] on div "Main content" at bounding box center [558, 235] width 1117 height 470
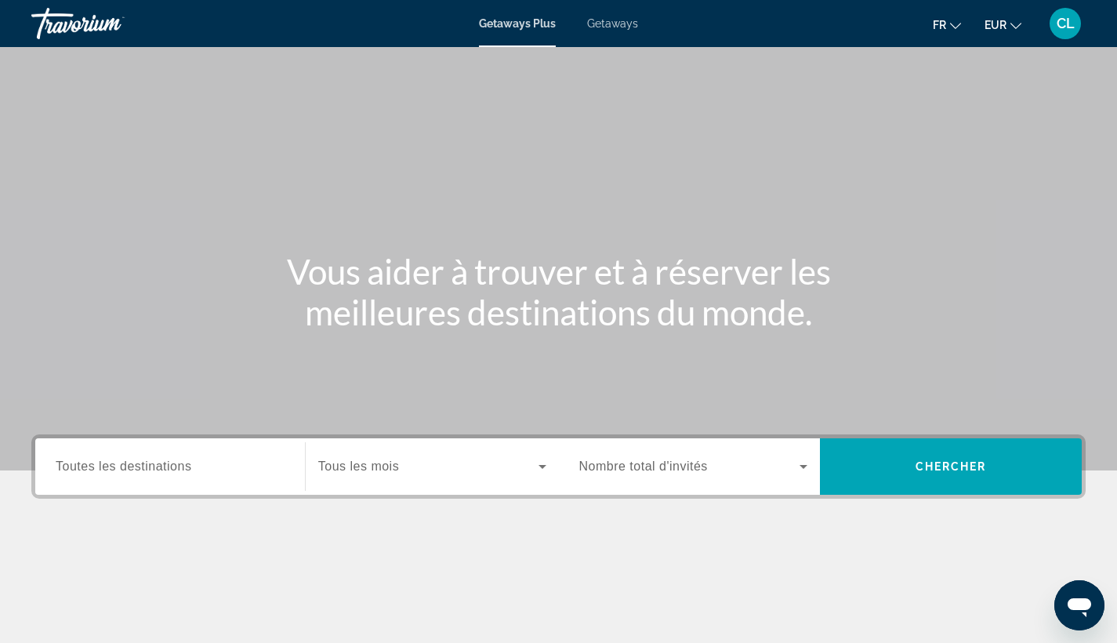
click at [617, 28] on span "Getaways" at bounding box center [612, 23] width 51 height 13
click at [128, 468] on span "Toutes les destinations" at bounding box center [124, 465] width 136 height 13
click at [128, 468] on input "Destination Toutes les destinations" at bounding box center [170, 467] width 229 height 19
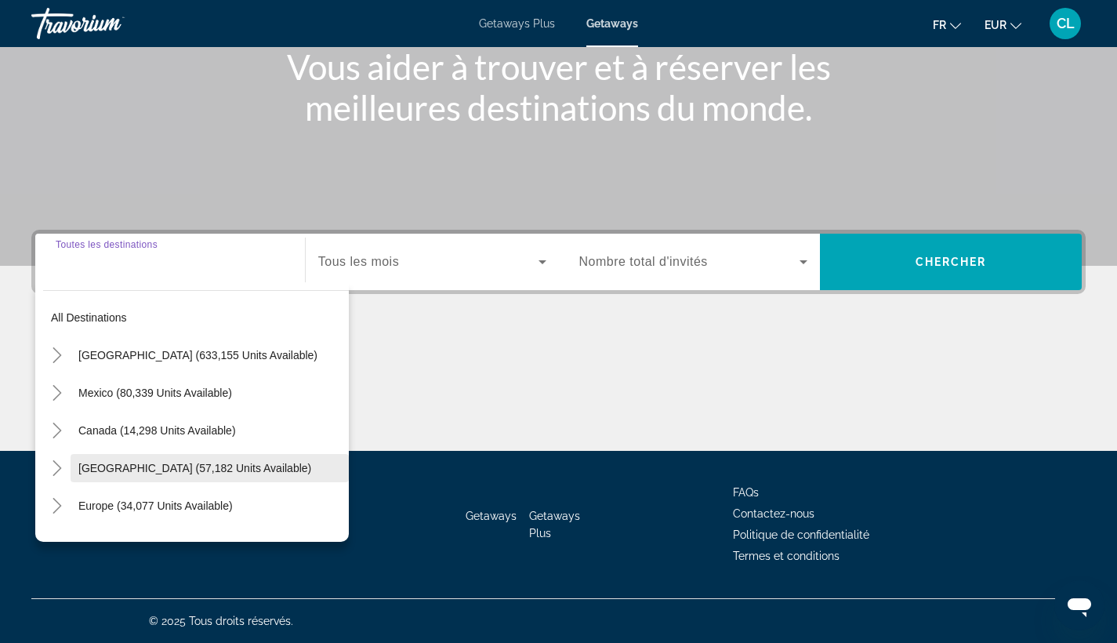
scroll to position [254, 0]
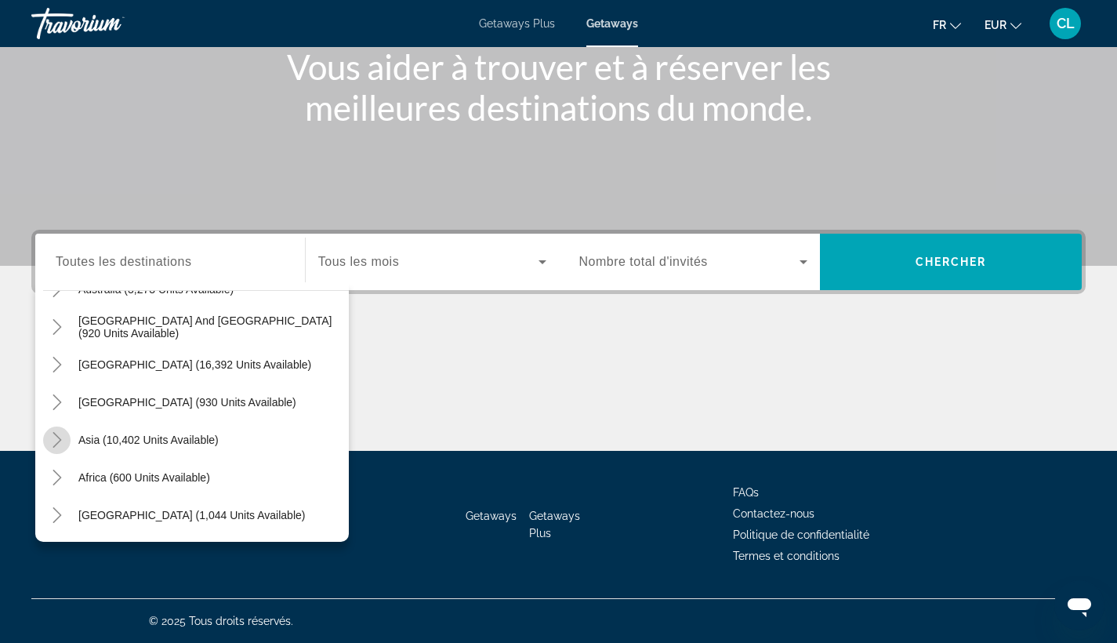
click at [53, 434] on icon "Toggle Asia (10,402 units available)" at bounding box center [57, 440] width 16 height 16
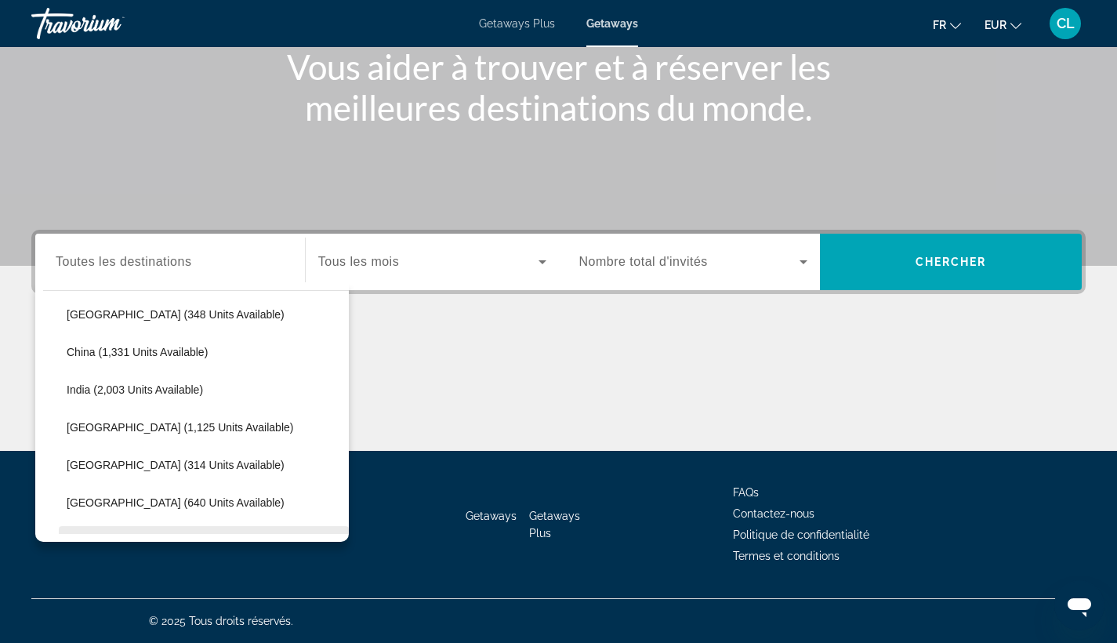
scroll to position [480, 0]
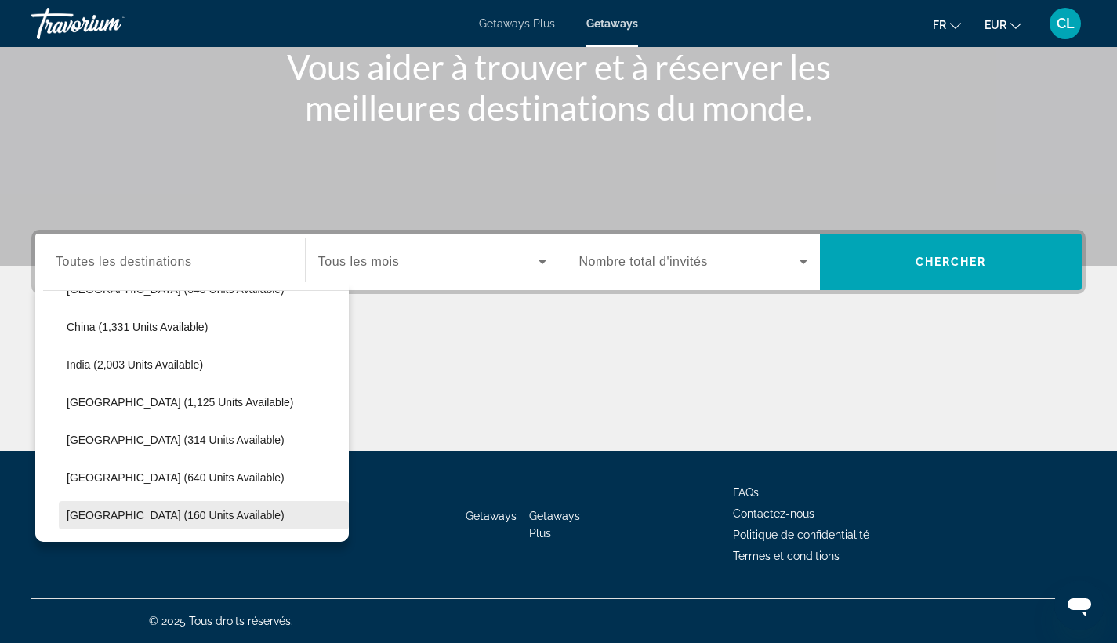
click at [133, 512] on span "[GEOGRAPHIC_DATA] (160 units available)" at bounding box center [176, 515] width 218 height 13
type input "**********"
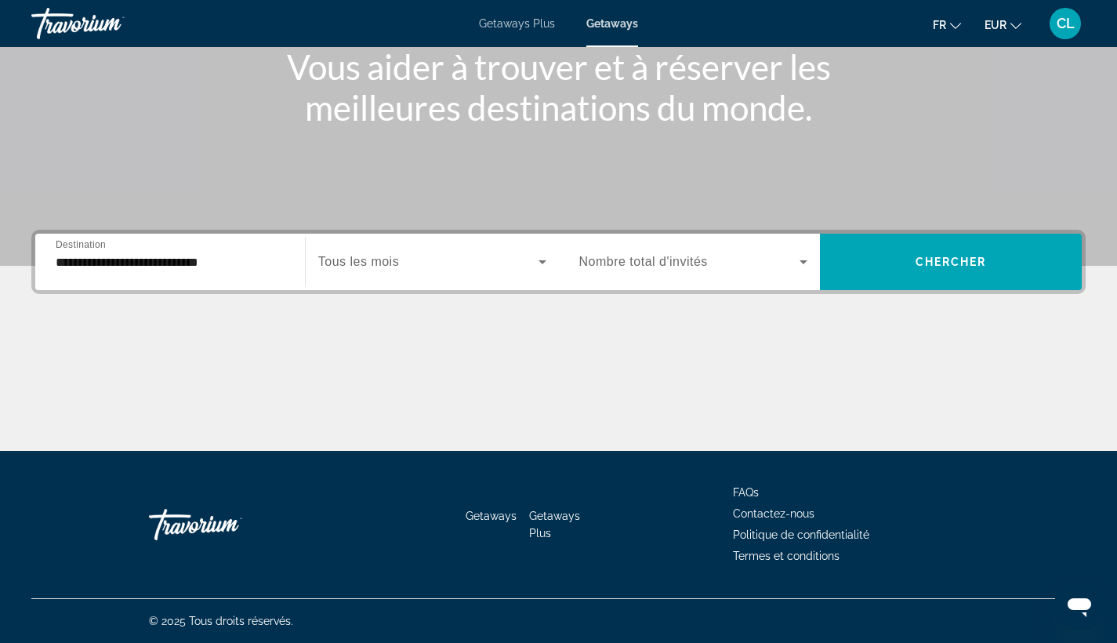
click at [398, 264] on span "Tous les mois" at bounding box center [358, 261] width 81 height 13
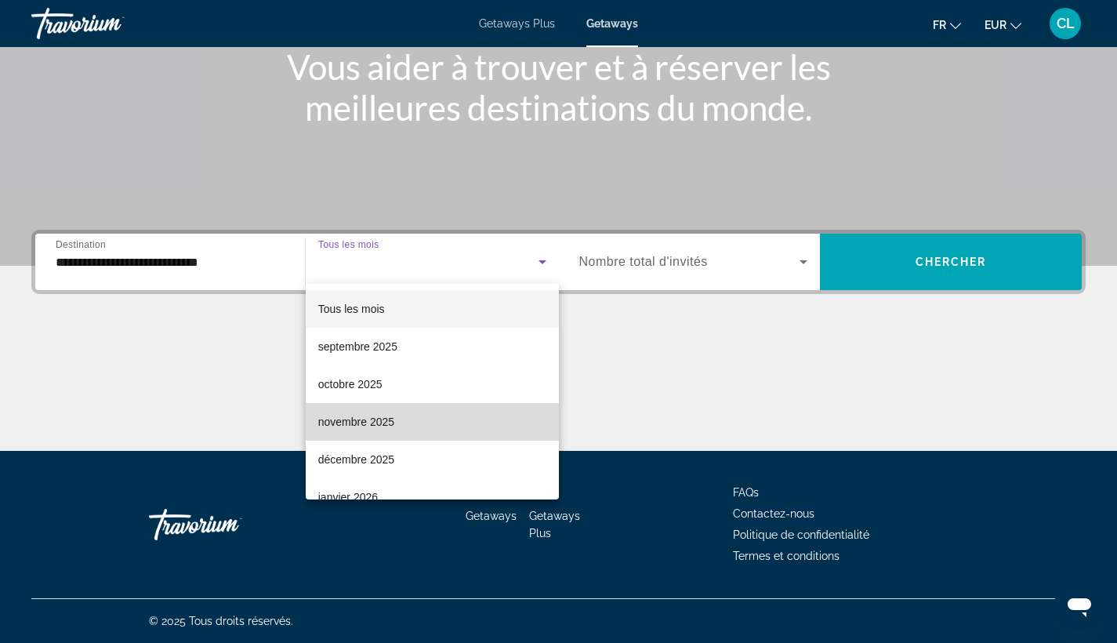
click at [455, 412] on mat-option "novembre 2025" at bounding box center [432, 422] width 253 height 38
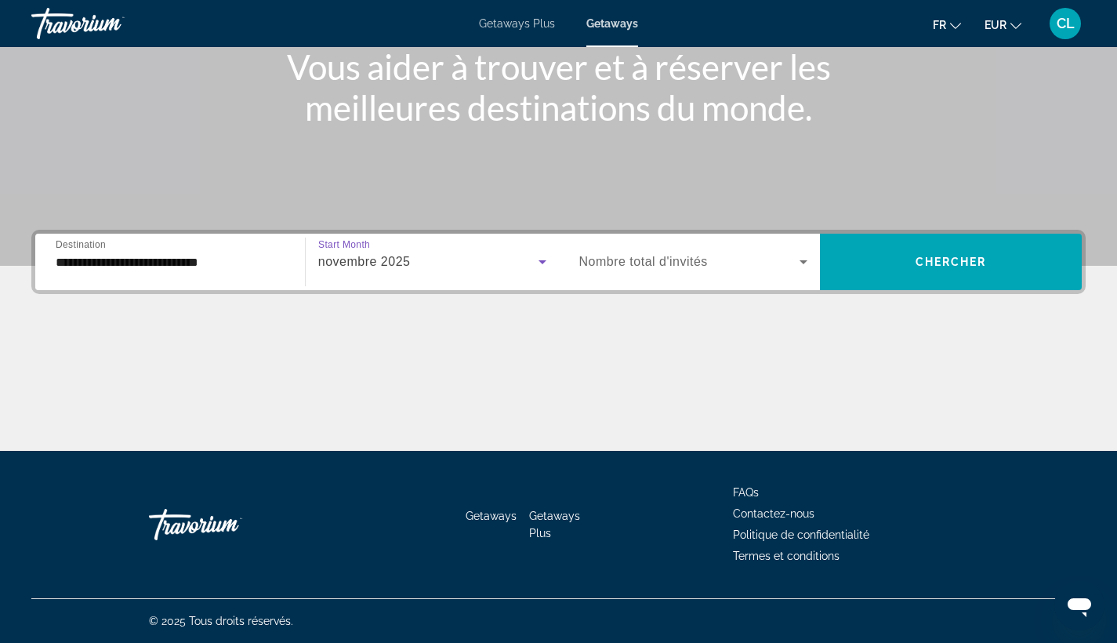
click at [801, 255] on icon "Search widget" at bounding box center [803, 261] width 19 height 19
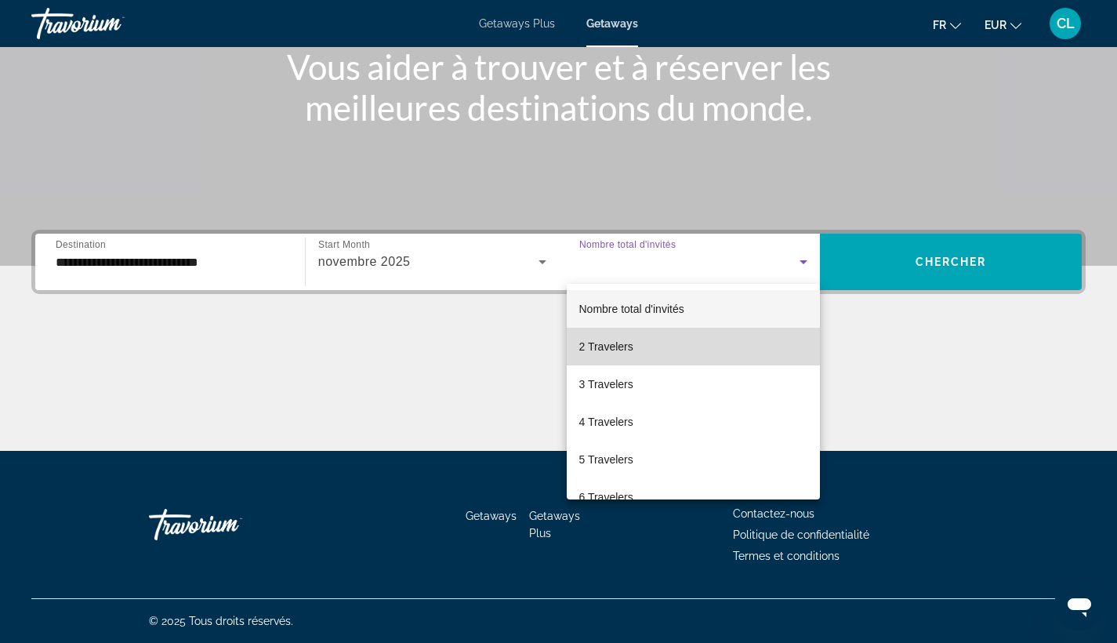
click at [723, 343] on mat-option "2 Travelers" at bounding box center [694, 347] width 254 height 38
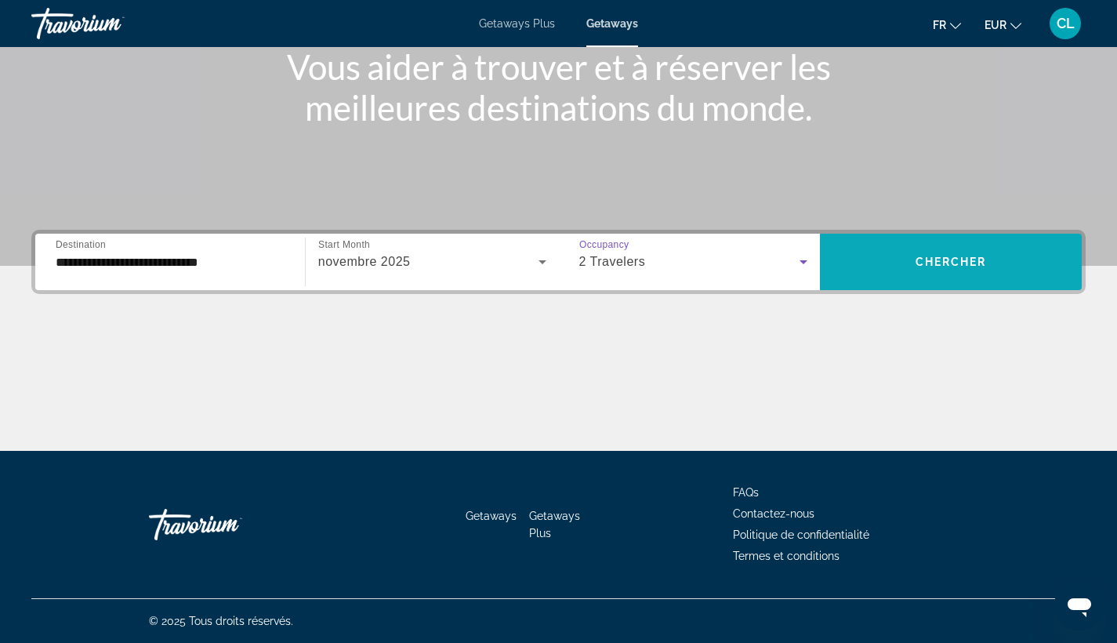
click at [953, 256] on span "Chercher" at bounding box center [951, 262] width 71 height 13
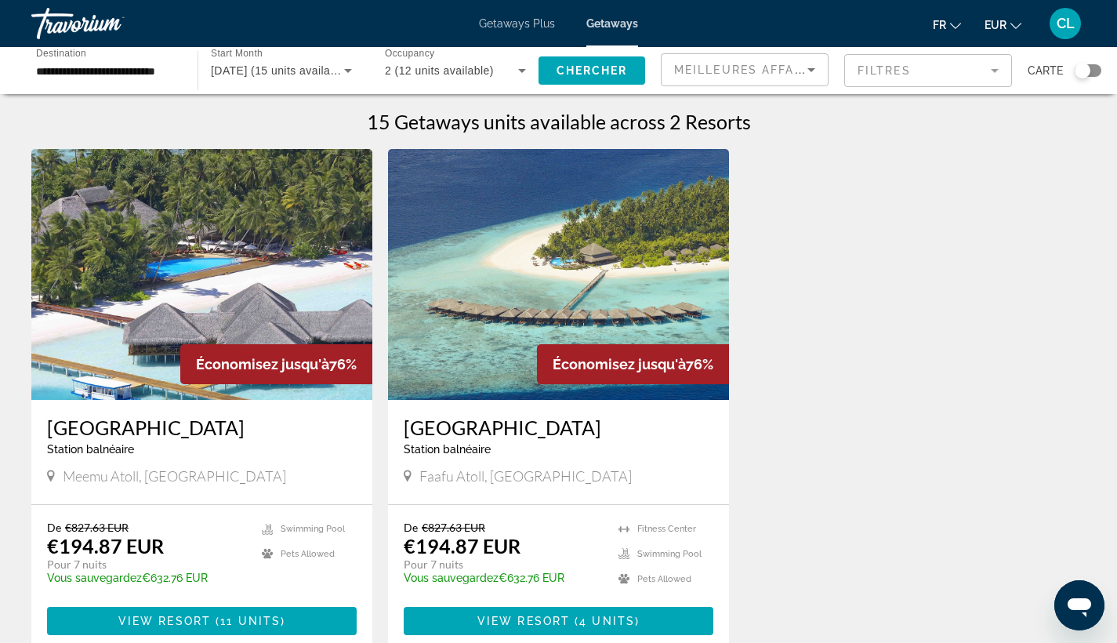
click at [466, 608] on span "Main content" at bounding box center [559, 621] width 310 height 38
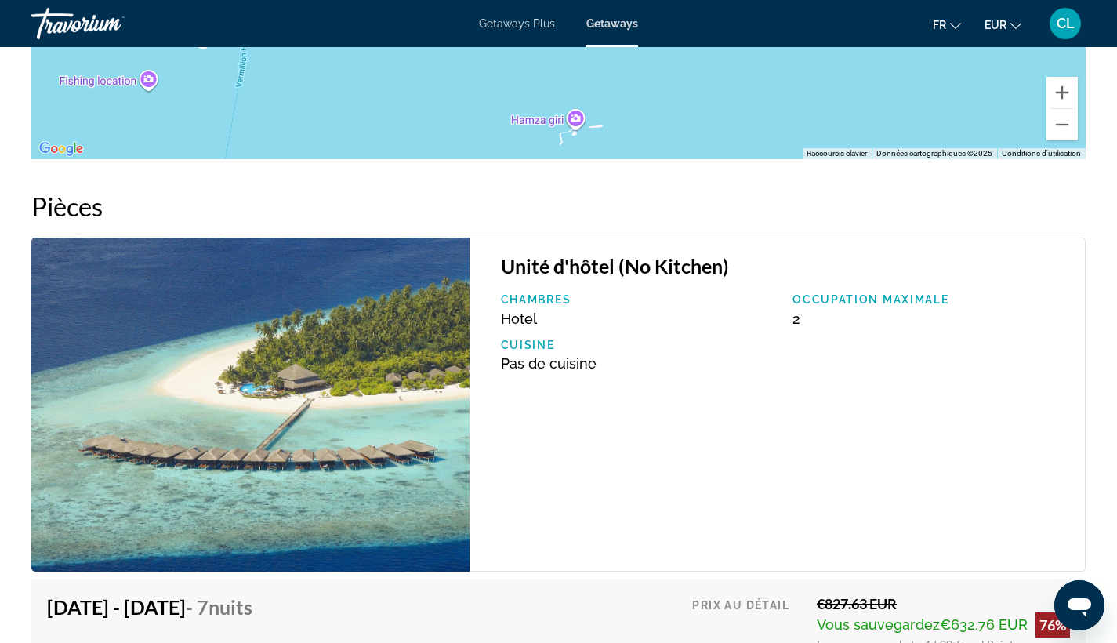
scroll to position [3028, 0]
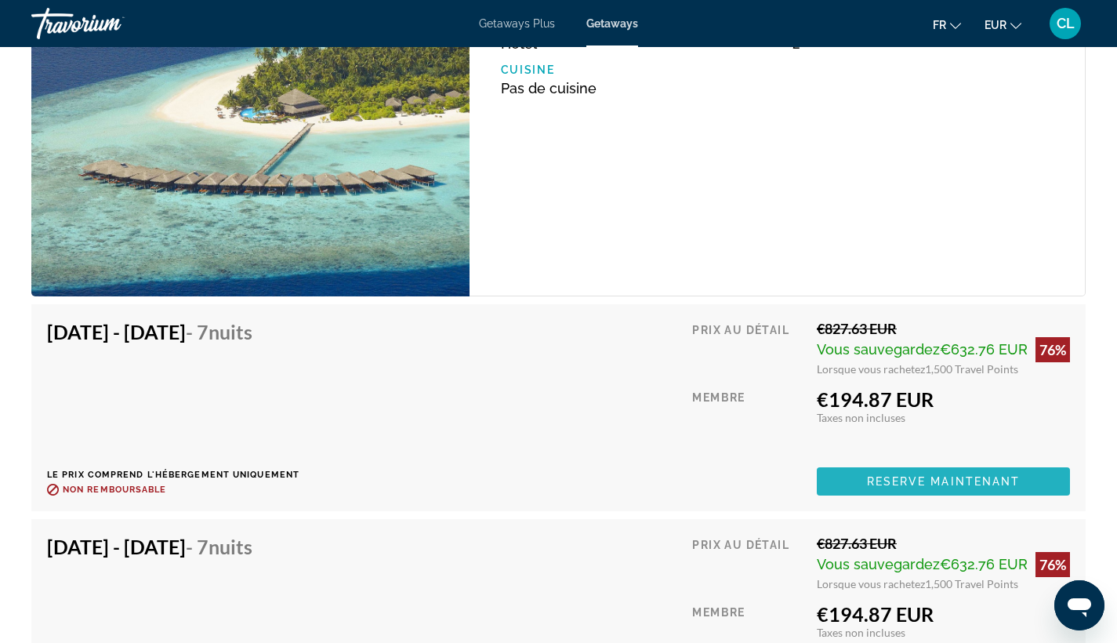
click at [913, 481] on span "Reserve maintenant" at bounding box center [944, 481] width 154 height 13
